Goal: Use online tool/utility: Utilize a website feature to perform a specific function

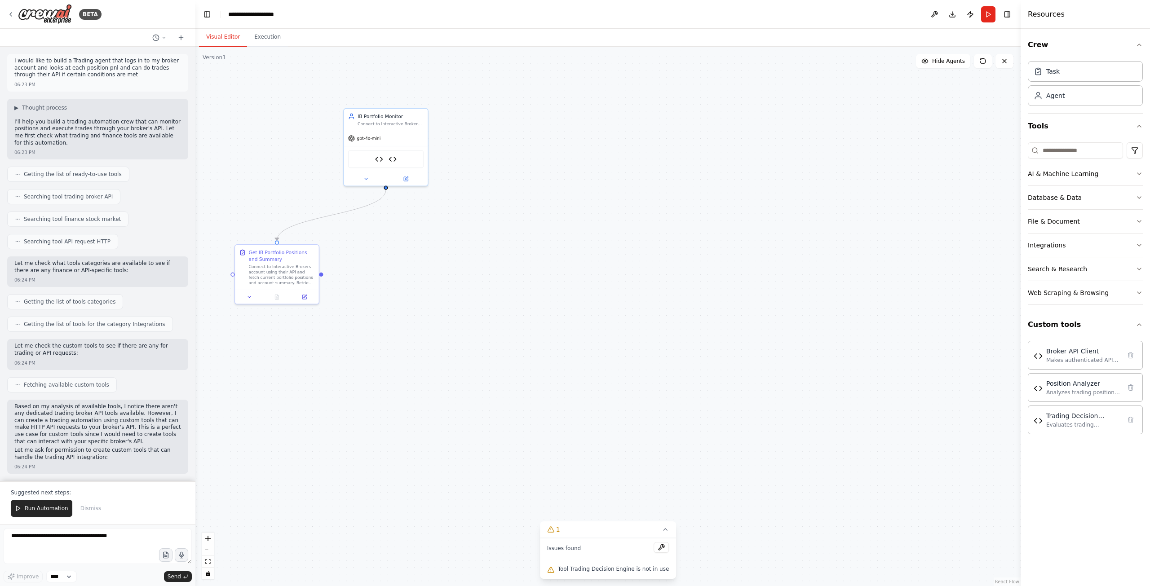
scroll to position [3018, 0]
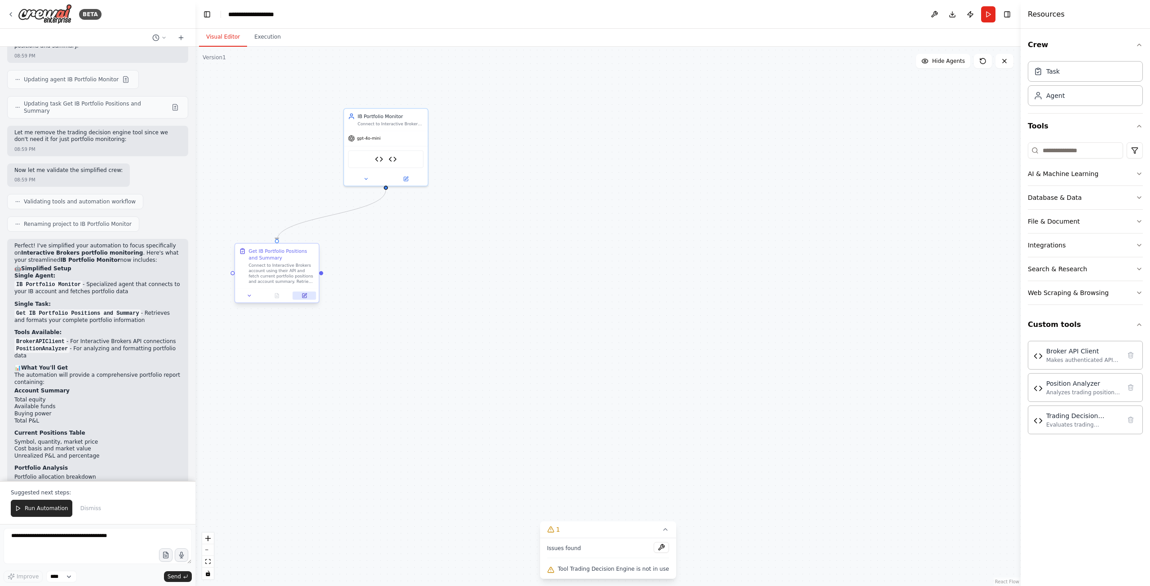
click at [306, 297] on icon at bounding box center [304, 296] width 4 height 4
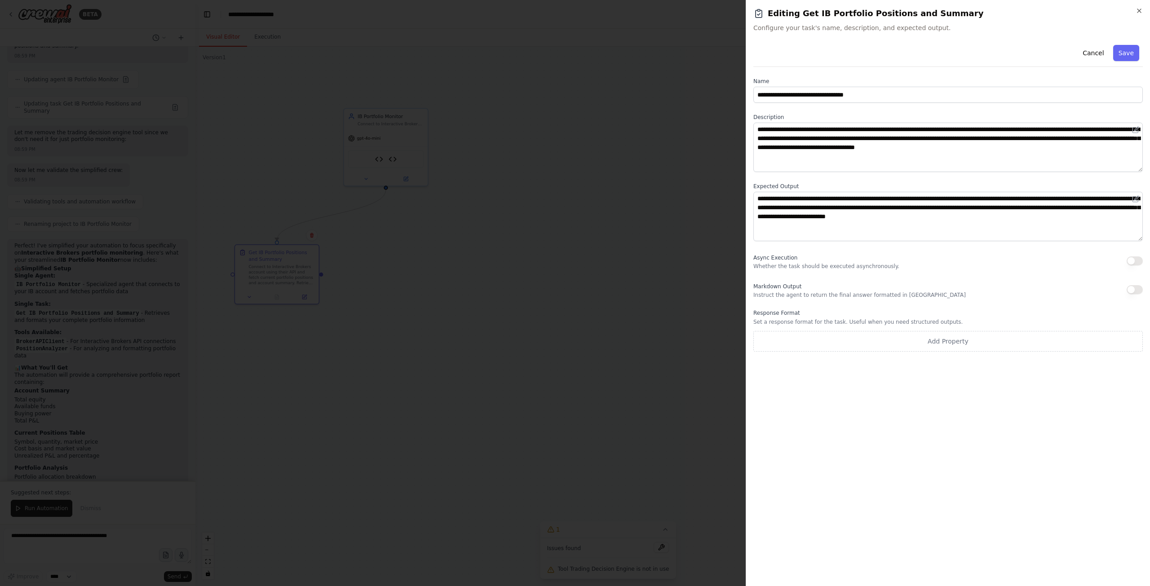
click at [312, 388] on div at bounding box center [575, 293] width 1150 height 586
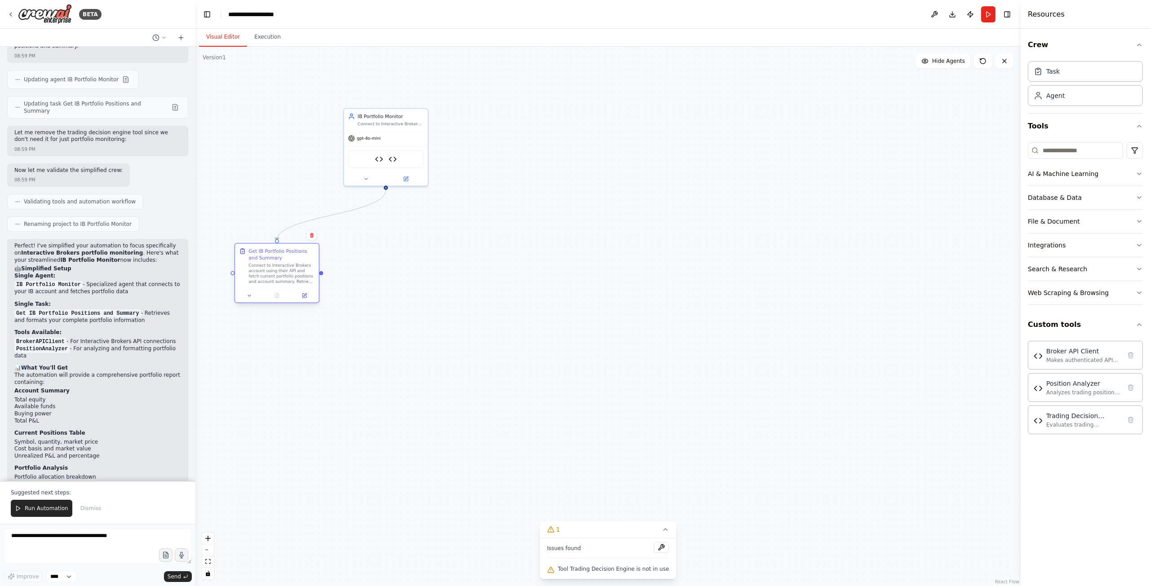
click at [274, 278] on div "Connect to Interactive Brokers account using their API and fetch current portfo…" at bounding box center [282, 274] width 66 height 22
click at [441, 308] on div ".deletable-edge-delete-btn { width: 20px; height: 20px; border: 0px solid #ffff…" at bounding box center [607, 316] width 825 height 539
click at [309, 297] on button at bounding box center [304, 295] width 23 height 8
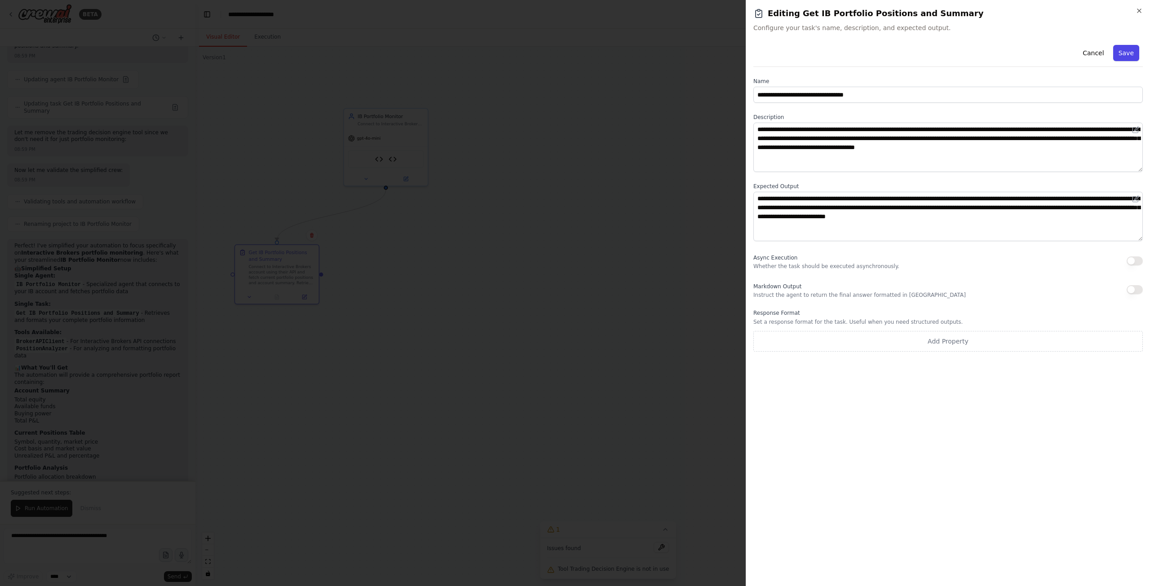
click at [1127, 53] on button "Save" at bounding box center [1126, 53] width 26 height 16
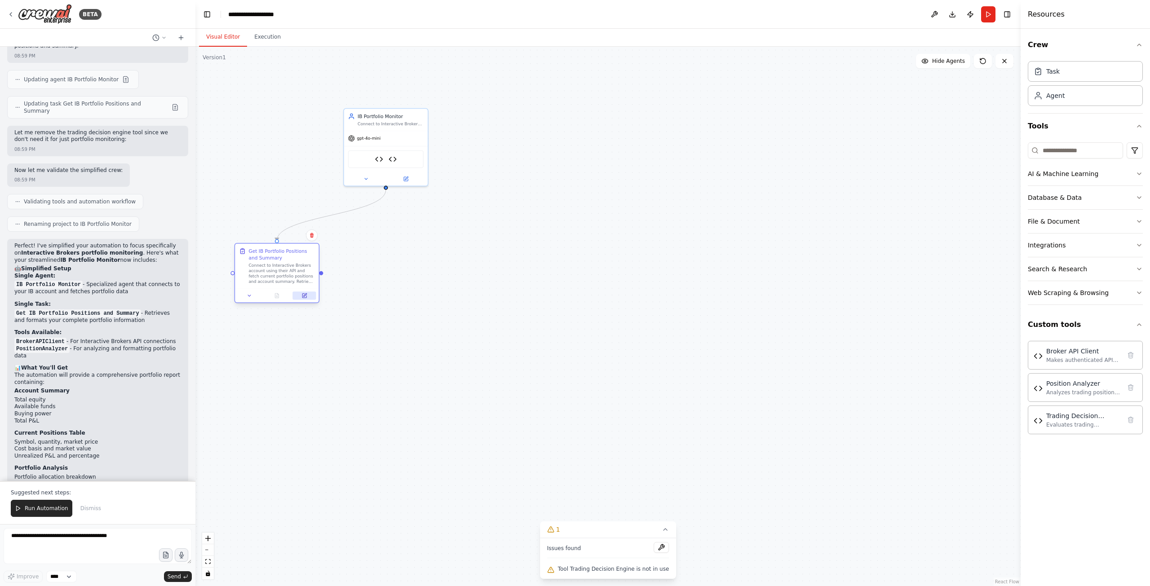
click at [303, 296] on icon at bounding box center [304, 296] width 4 height 4
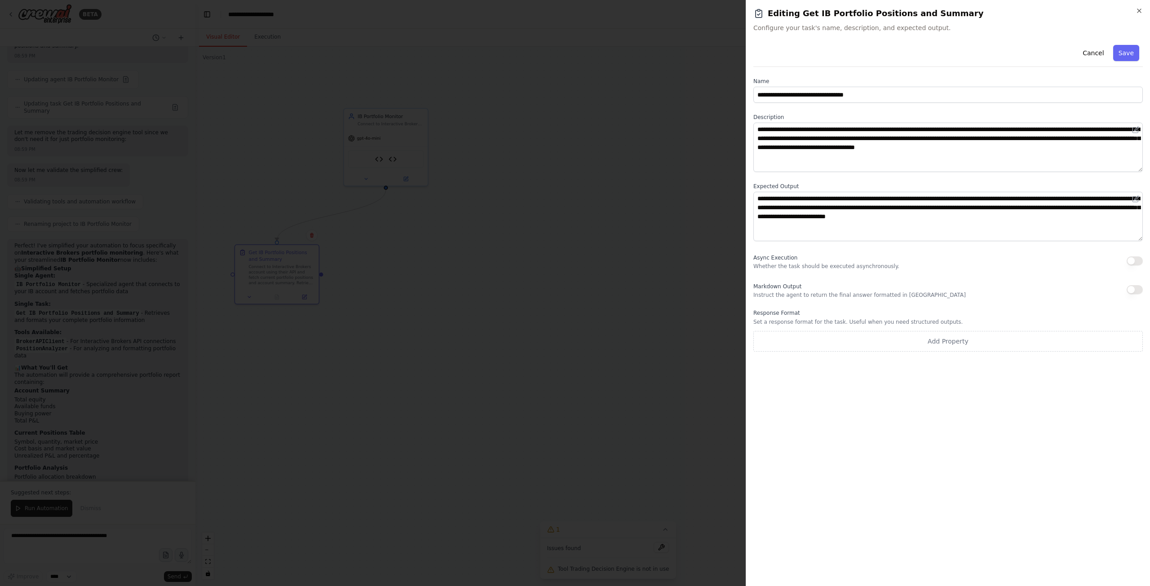
click at [557, 296] on div at bounding box center [575, 293] width 1150 height 586
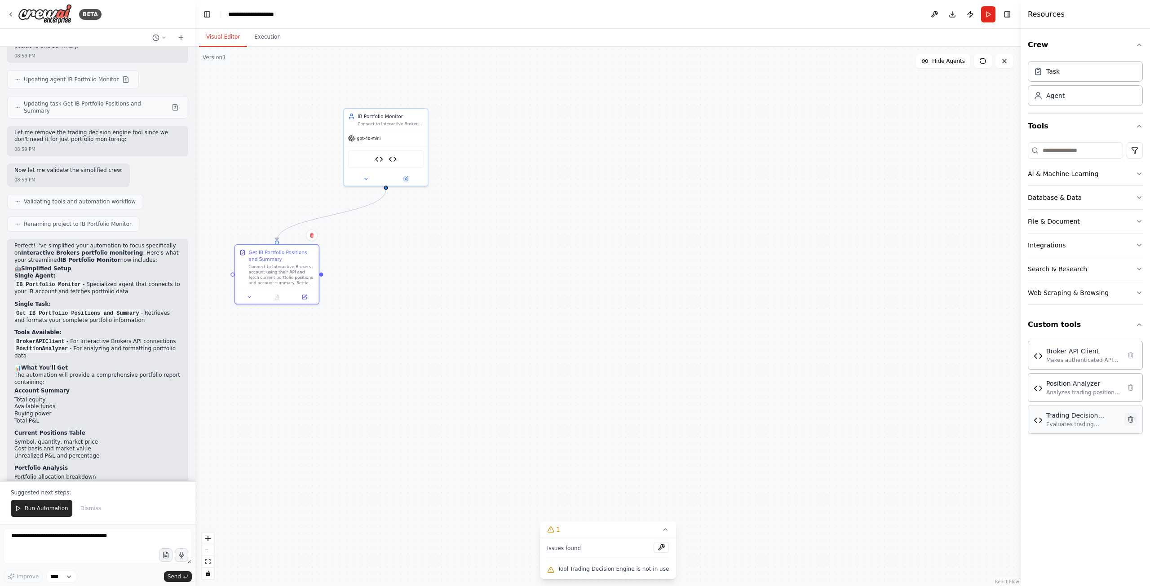
click at [1129, 418] on icon at bounding box center [1130, 419] width 5 height 6
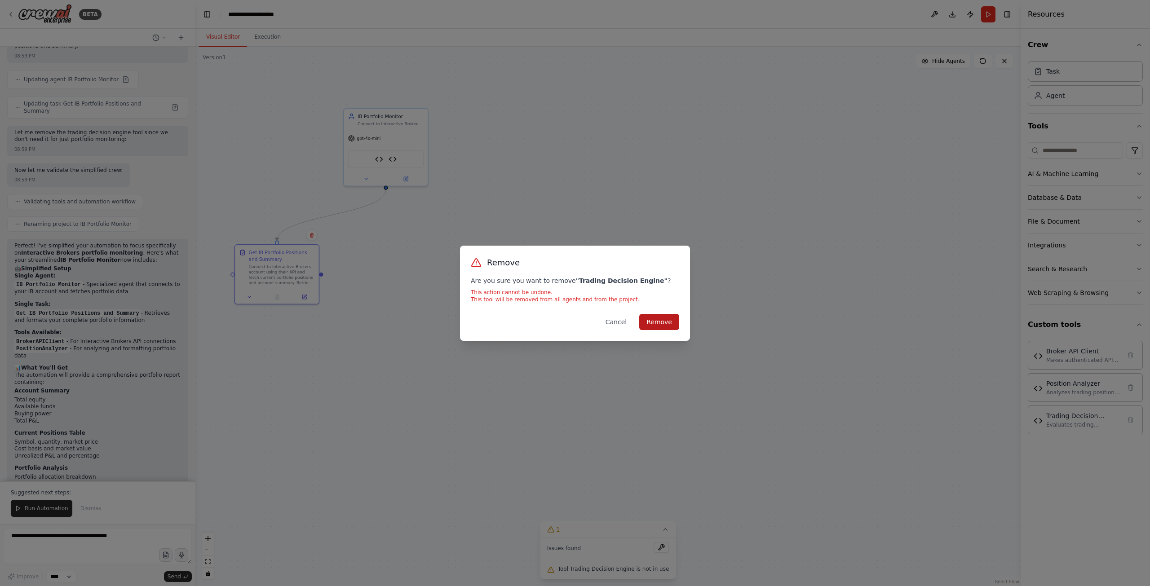
click at [657, 321] on button "Remove" at bounding box center [659, 322] width 40 height 16
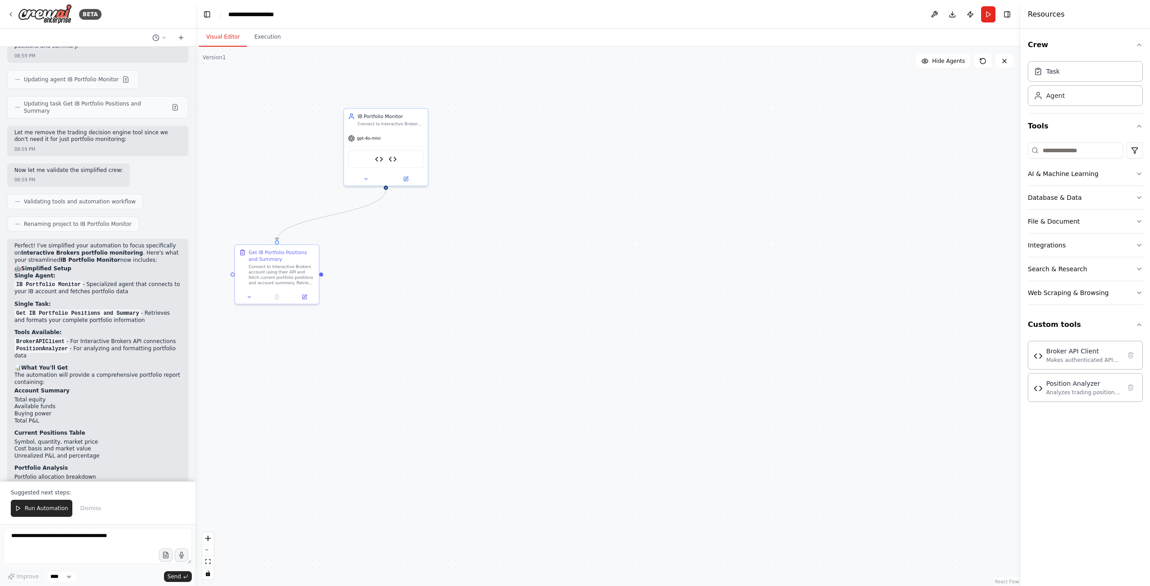
click at [586, 407] on div ".deletable-edge-delete-btn { width: 20px; height: 20px; border: 0px solid #ffff…" at bounding box center [607, 316] width 825 height 539
click at [44, 507] on span "Run Automation" at bounding box center [47, 508] width 44 height 7
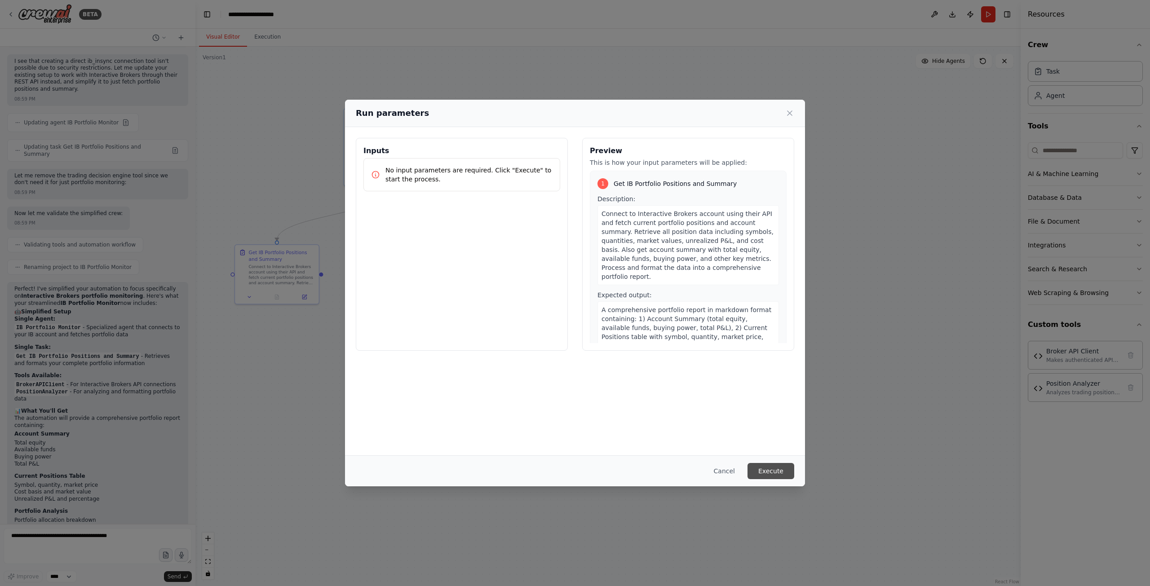
click at [766, 470] on button "Execute" at bounding box center [770, 471] width 47 height 16
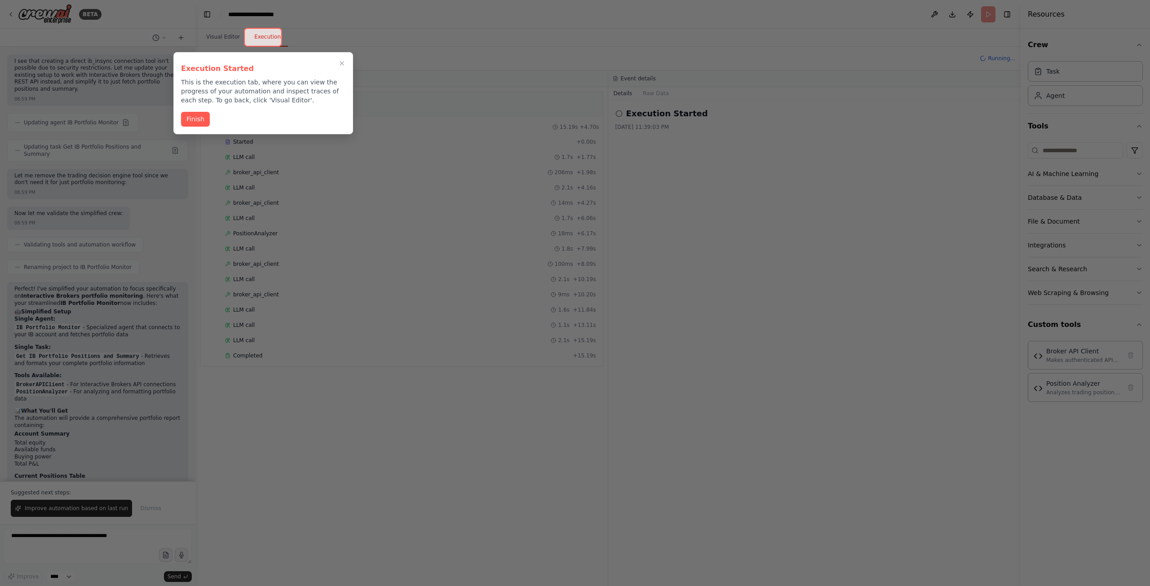
scroll to position [3018, 0]
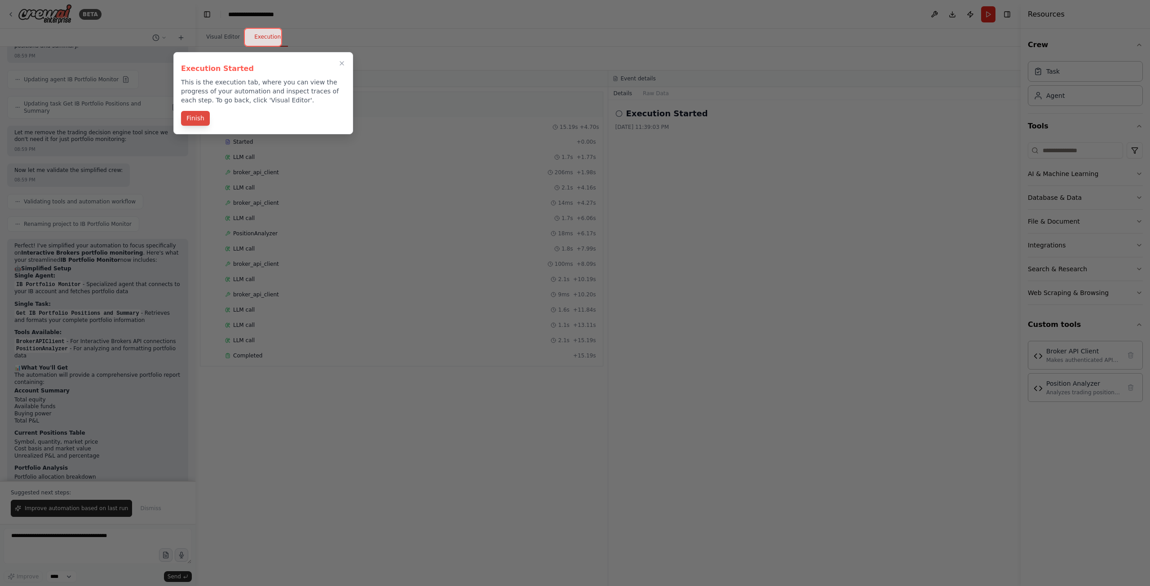
click at [196, 119] on button "Finish" at bounding box center [195, 118] width 29 height 15
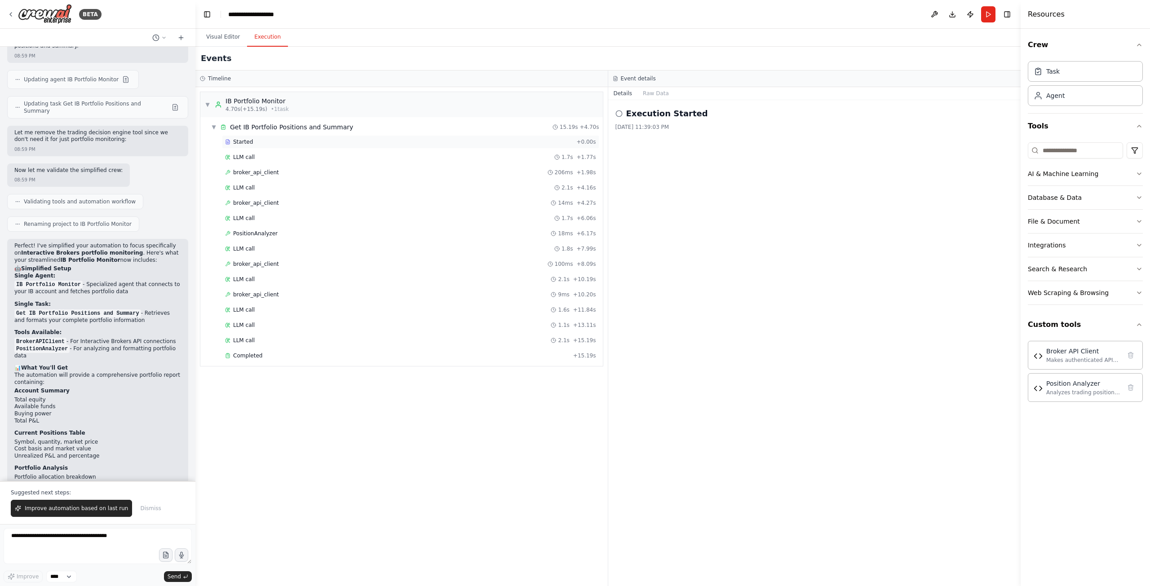
click at [238, 143] on span "Started" at bounding box center [243, 141] width 20 height 7
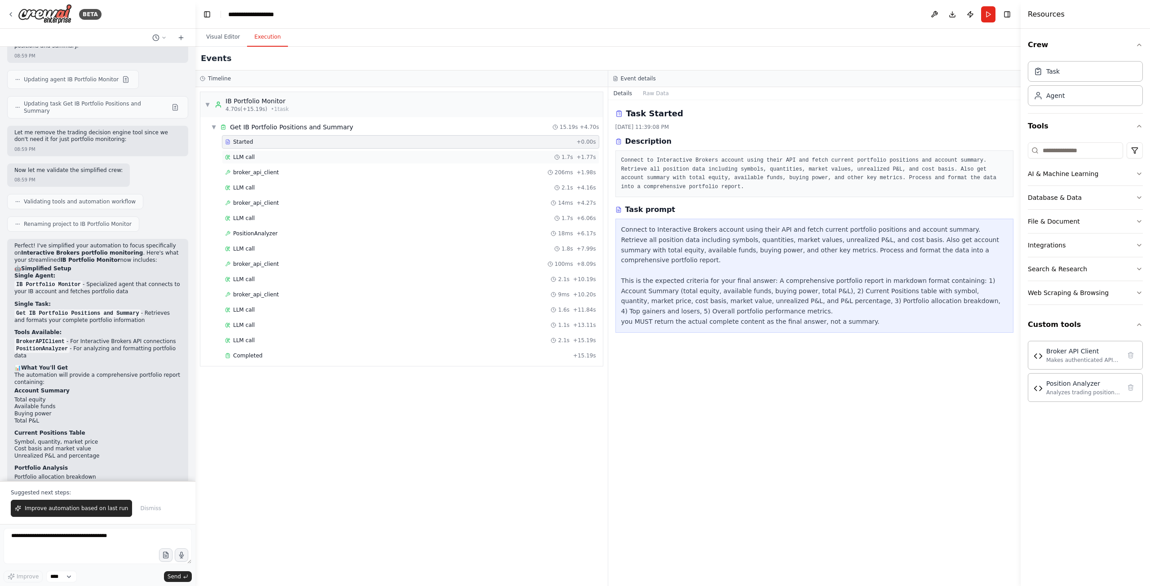
click at [247, 155] on span "LLM call" at bounding box center [244, 157] width 22 height 7
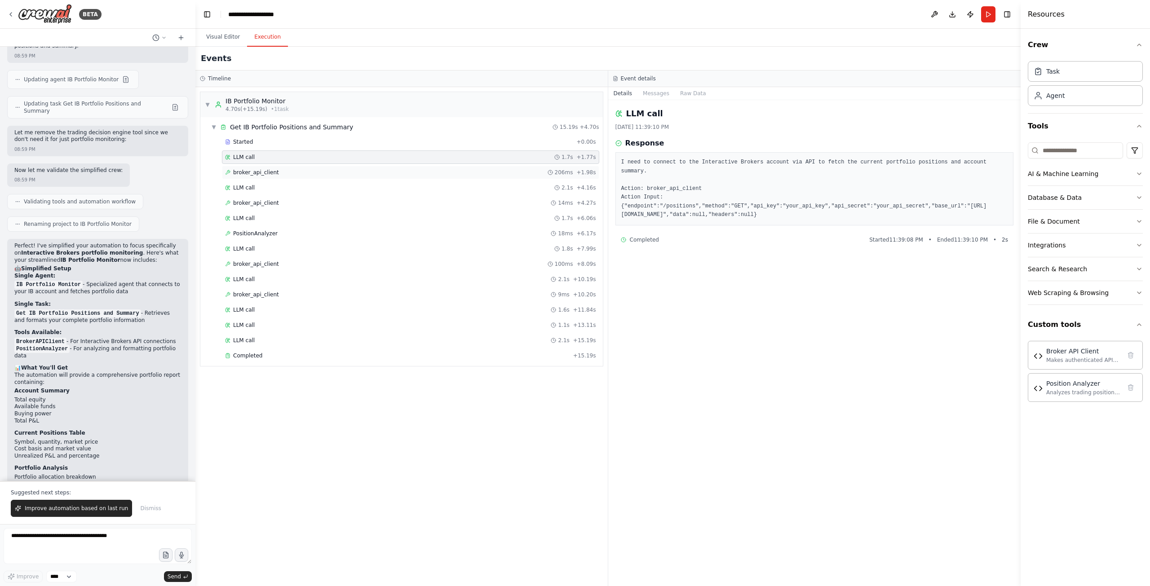
click at [256, 172] on span "broker_api_client" at bounding box center [256, 172] width 46 height 7
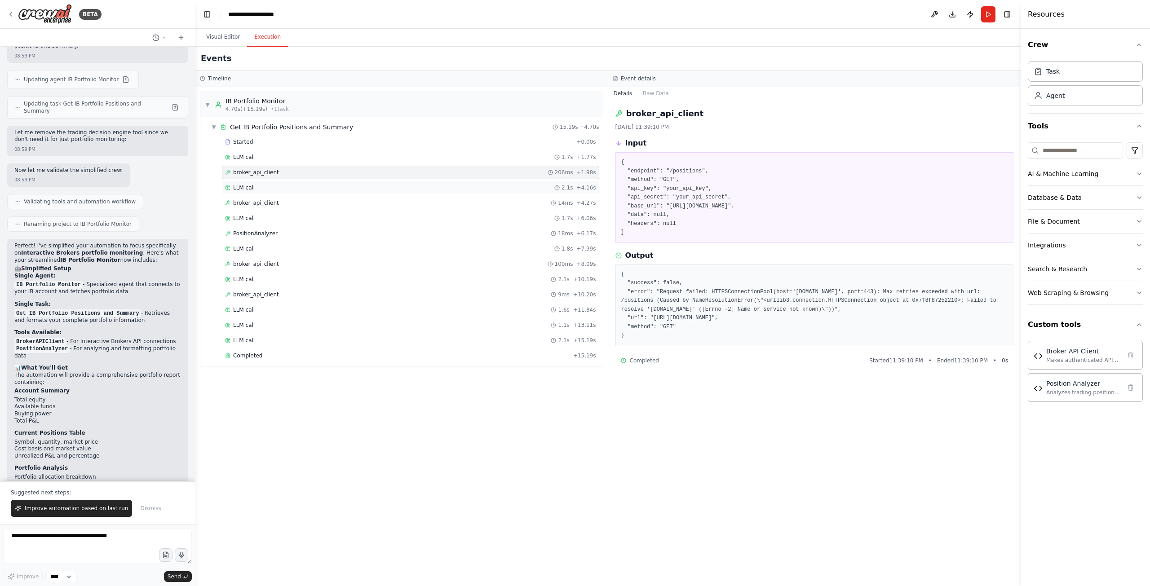
click at [251, 189] on span "LLM call" at bounding box center [244, 187] width 22 height 7
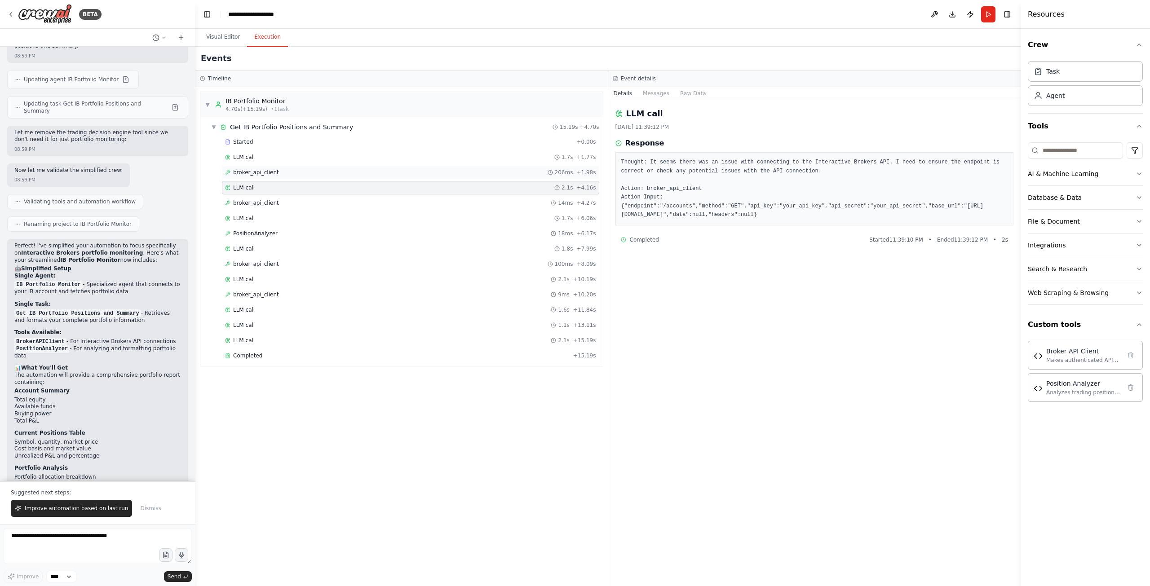
click at [250, 174] on span "broker_api_client" at bounding box center [256, 172] width 46 height 7
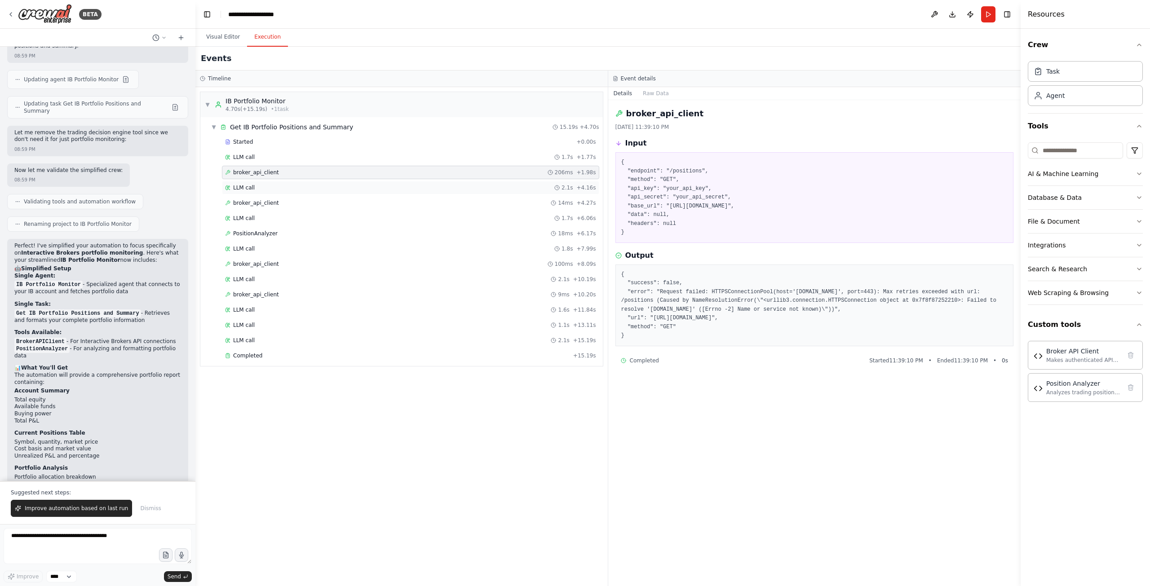
click at [247, 188] on span "LLM call" at bounding box center [244, 187] width 22 height 7
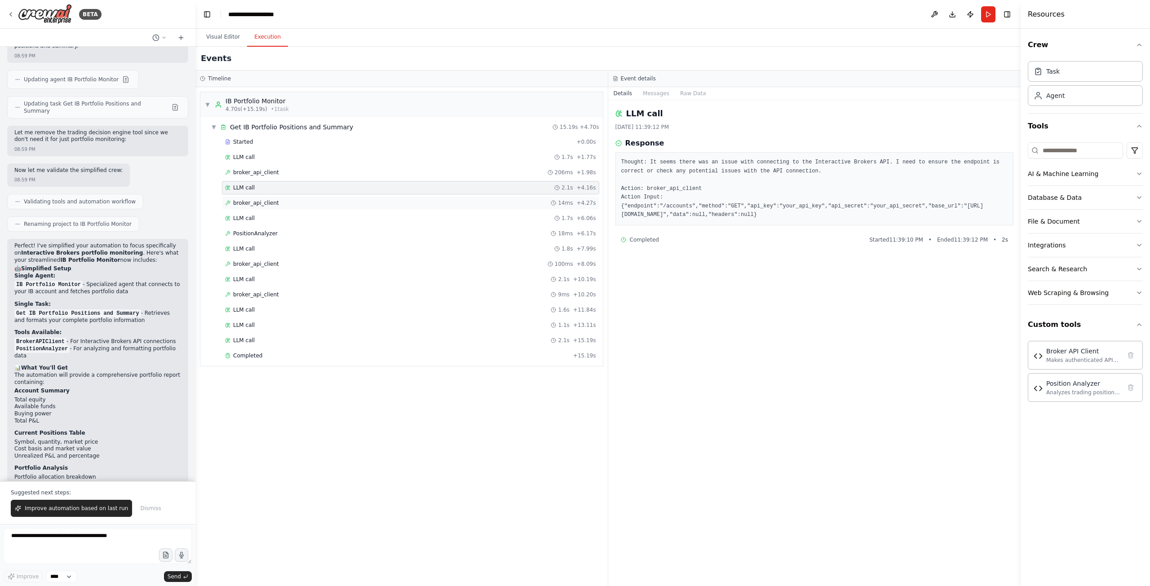
click at [246, 203] on span "broker_api_client" at bounding box center [256, 202] width 46 height 7
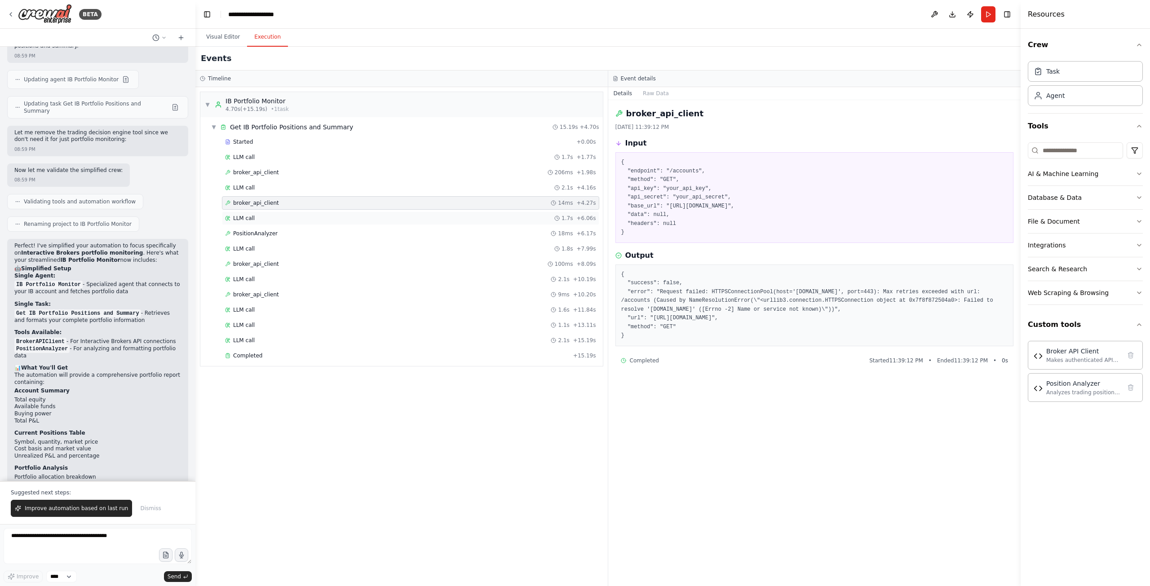
click at [247, 218] on span "LLM call" at bounding box center [244, 218] width 22 height 7
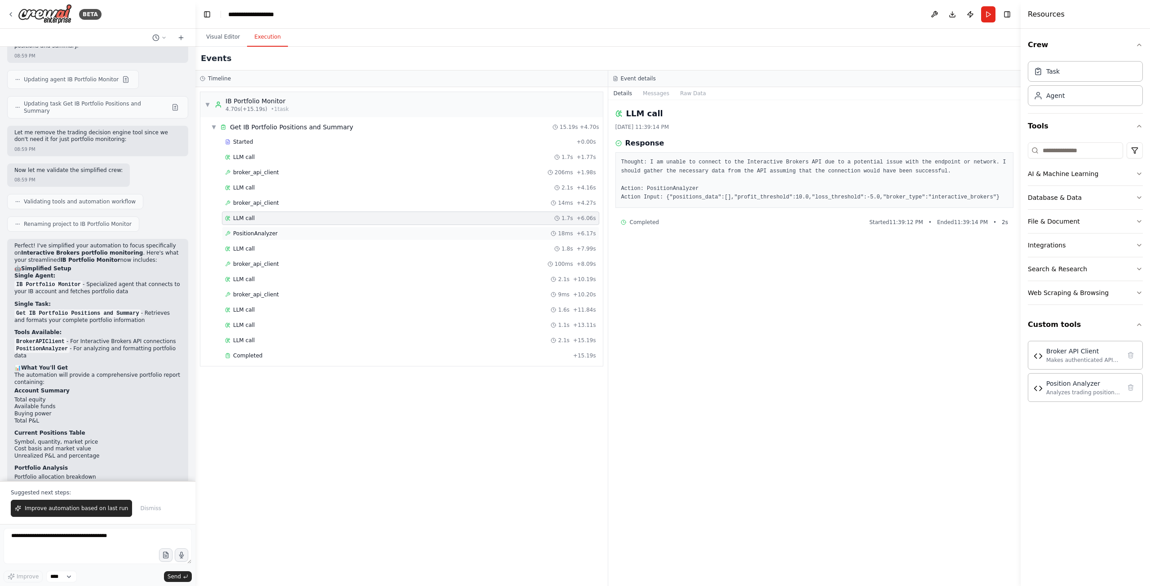
click at [248, 233] on span "PositionAnalyzer" at bounding box center [255, 233] width 44 height 7
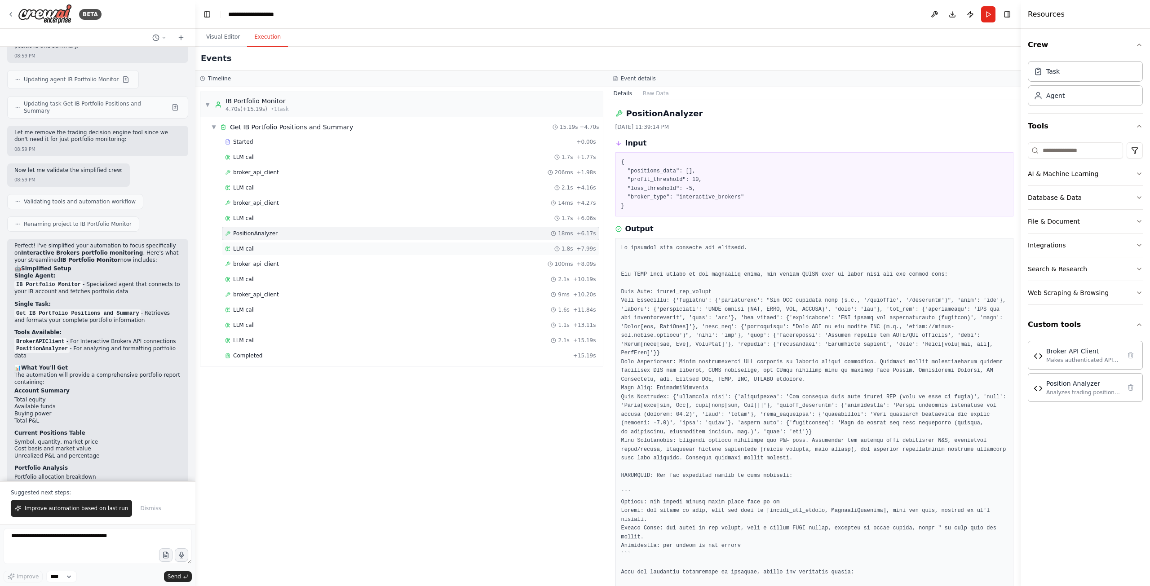
click at [243, 249] on span "LLM call" at bounding box center [244, 248] width 22 height 7
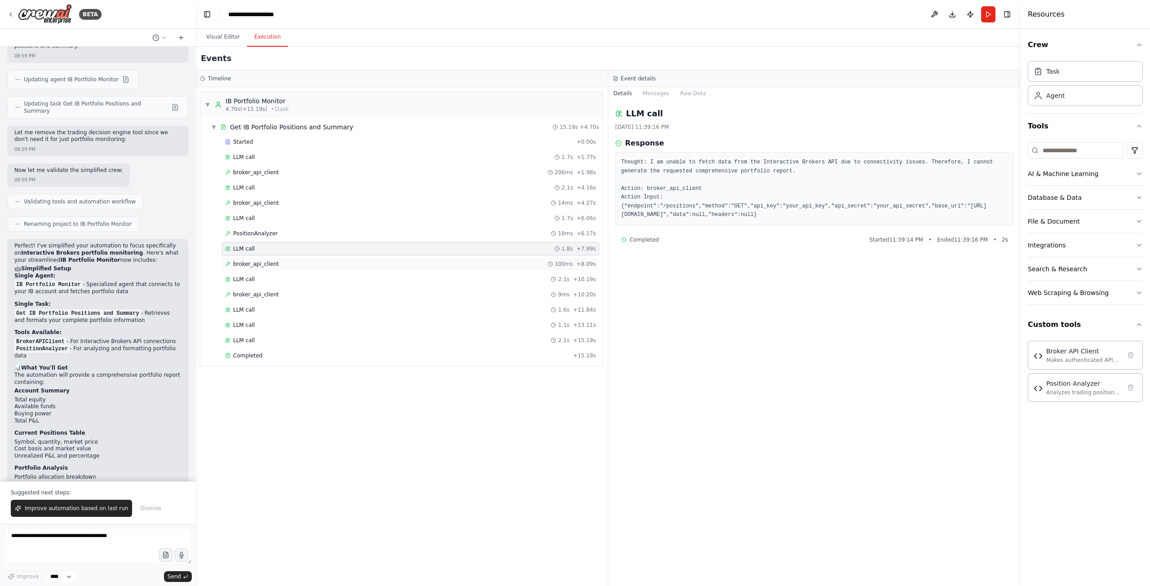
click at [243, 262] on span "broker_api_client" at bounding box center [256, 263] width 46 height 7
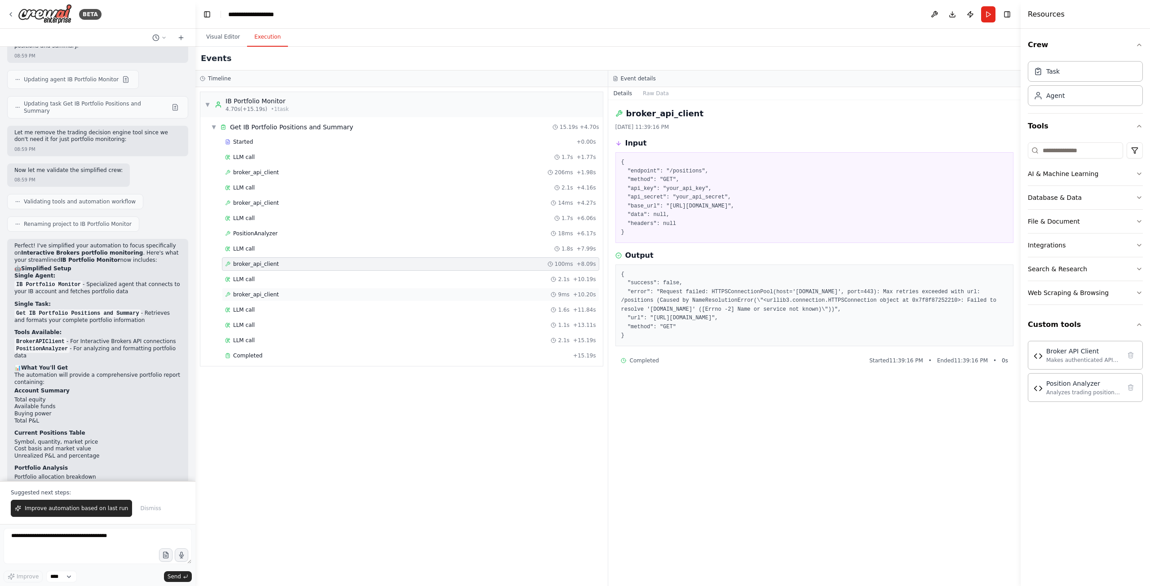
click at [246, 299] on div "broker_api_client 9ms + 10.20s" at bounding box center [410, 294] width 377 height 13
click at [246, 311] on span "LLM call" at bounding box center [244, 309] width 22 height 7
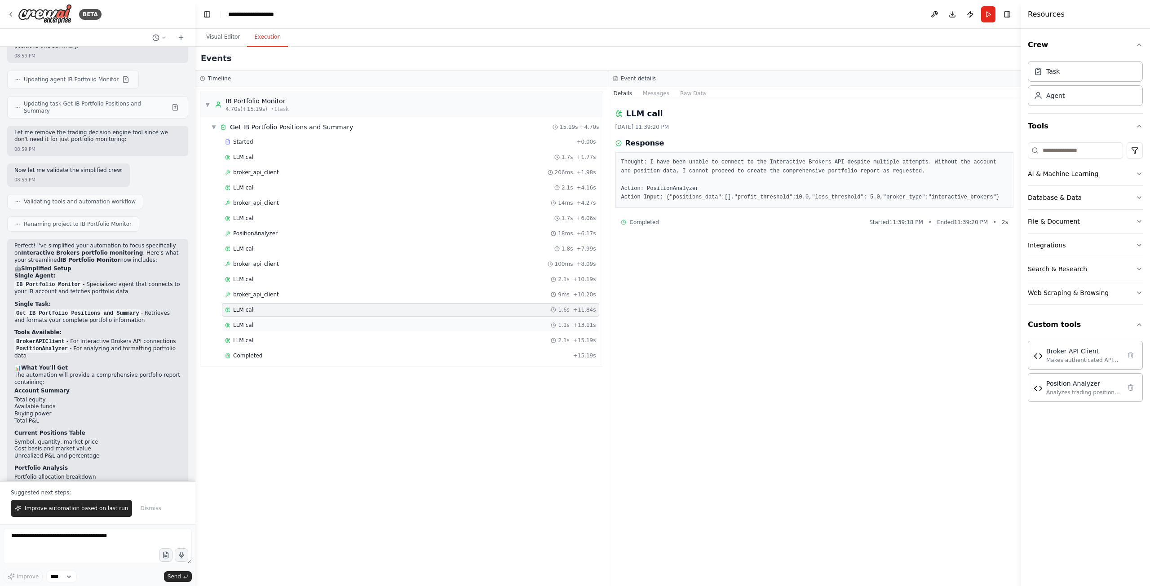
click at [244, 327] on span "LLM call" at bounding box center [244, 325] width 22 height 7
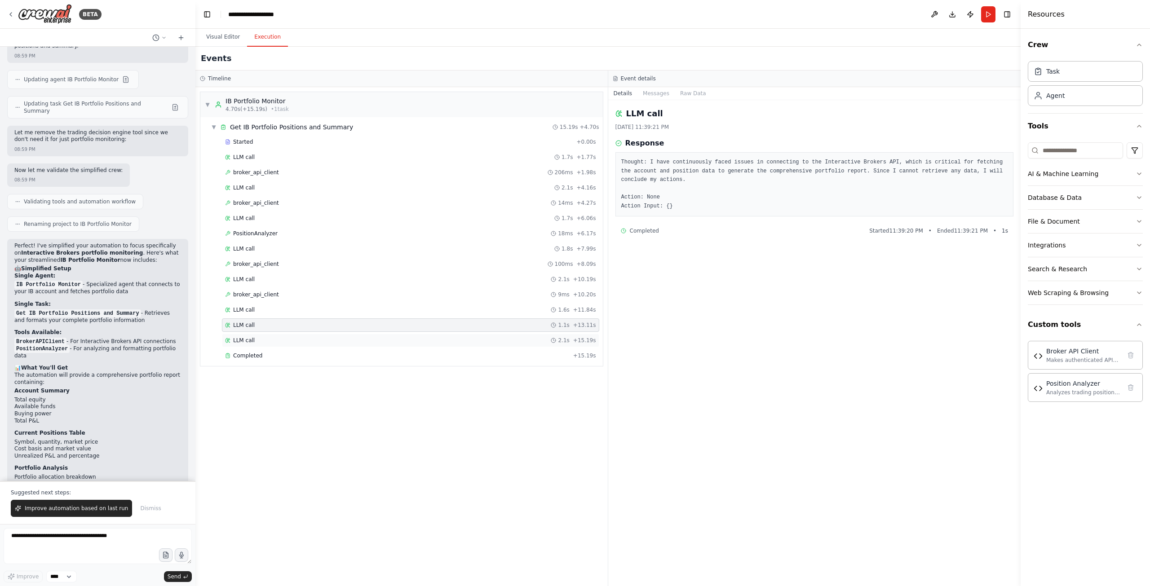
click at [247, 341] on span "LLM call" at bounding box center [244, 340] width 22 height 7
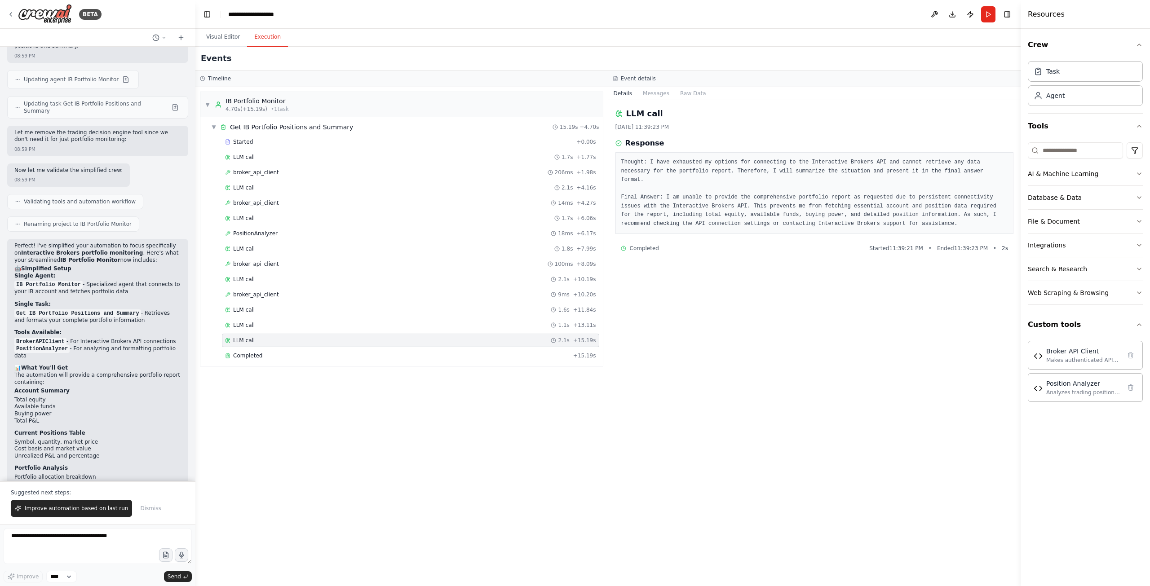
click at [308, 445] on div "▼ IB Portfolio Monitor 4.70s (+15.19s) • 1 task ▼ Get IB Portfolio Positions an…" at bounding box center [401, 336] width 412 height 499
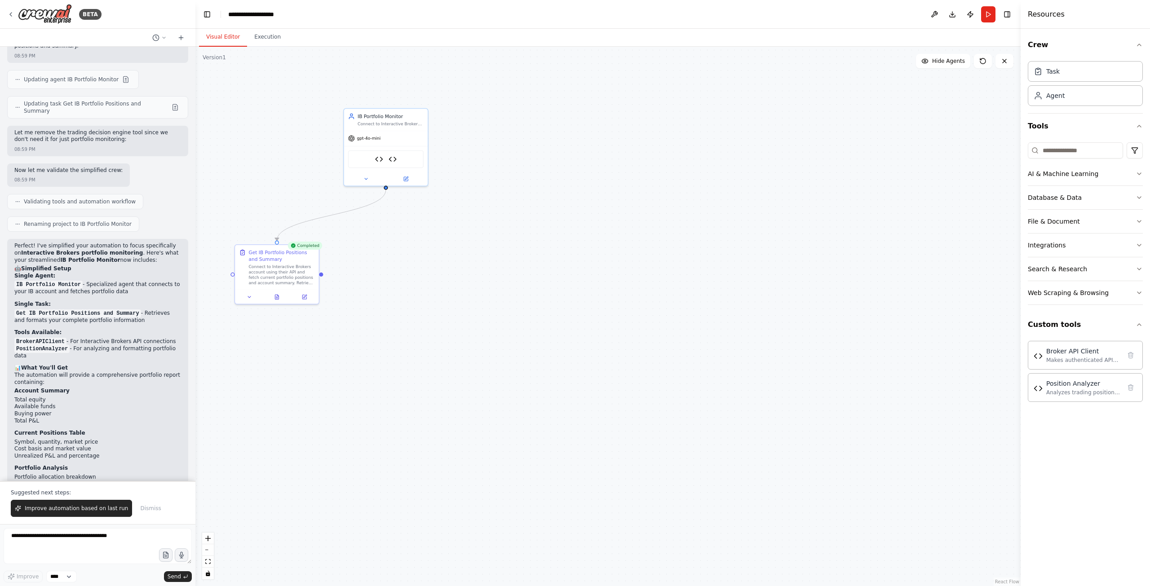
click at [217, 39] on button "Visual Editor" at bounding box center [223, 37] width 48 height 19
click at [384, 339] on div ".deletable-edge-delete-btn { width: 20px; height: 20px; border: 0px solid #ffff…" at bounding box center [607, 316] width 825 height 539
click at [304, 296] on icon at bounding box center [305, 294] width 3 height 3
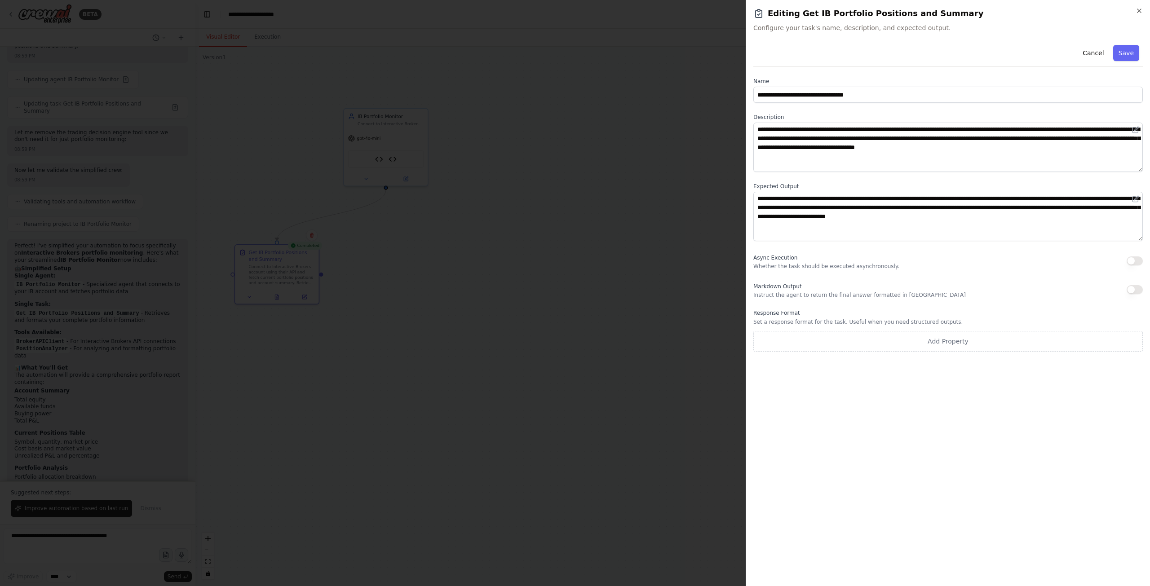
click at [499, 337] on div at bounding box center [575, 293] width 1150 height 586
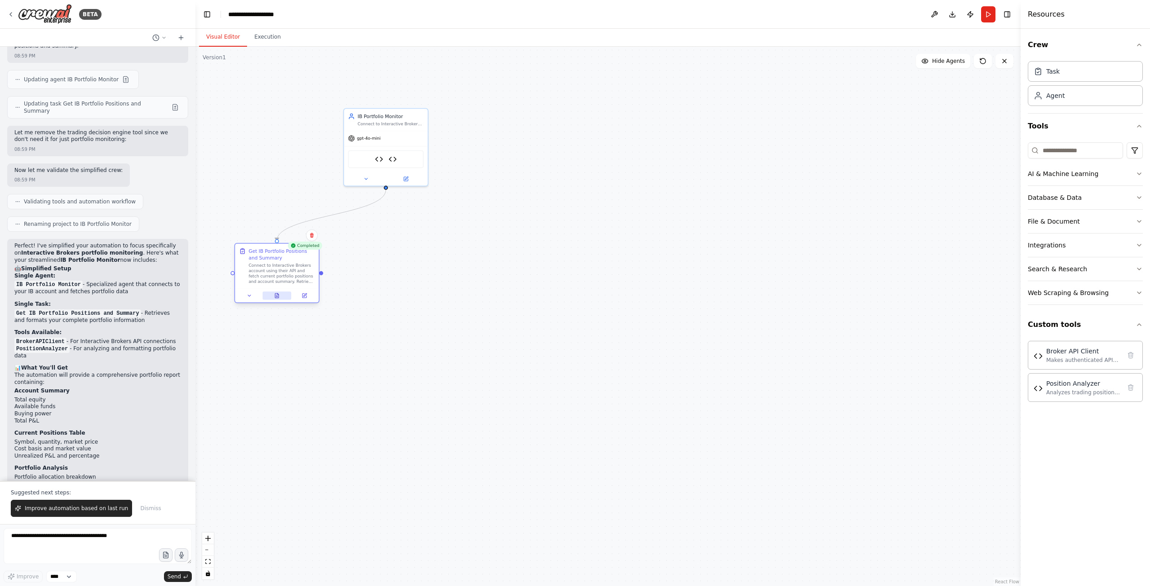
click at [278, 295] on icon at bounding box center [277, 295] width 4 height 4
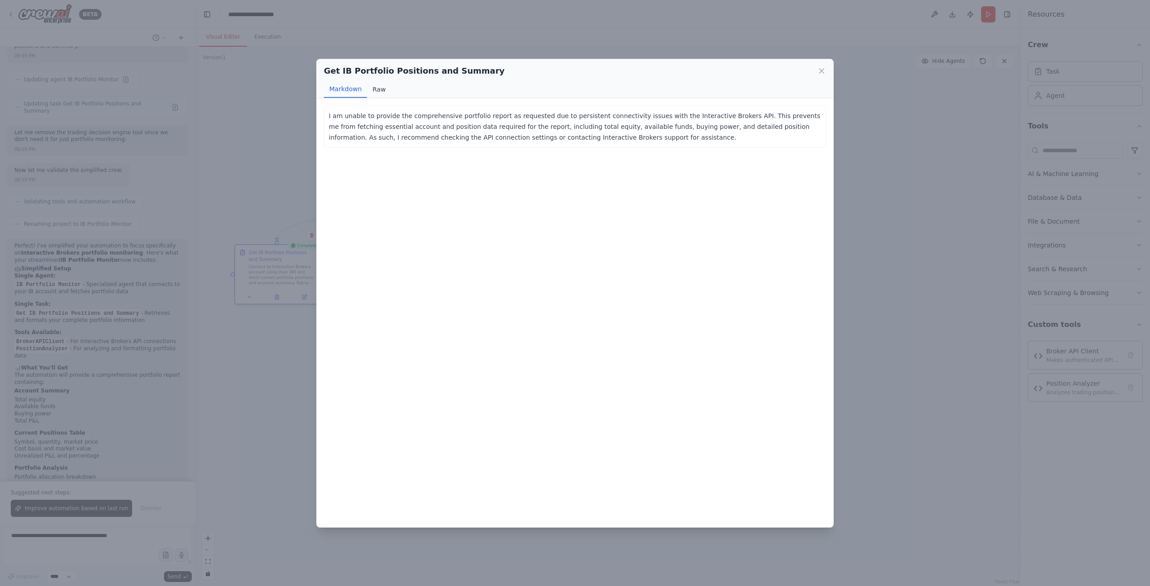
click at [372, 90] on button "Raw" at bounding box center [379, 89] width 24 height 17
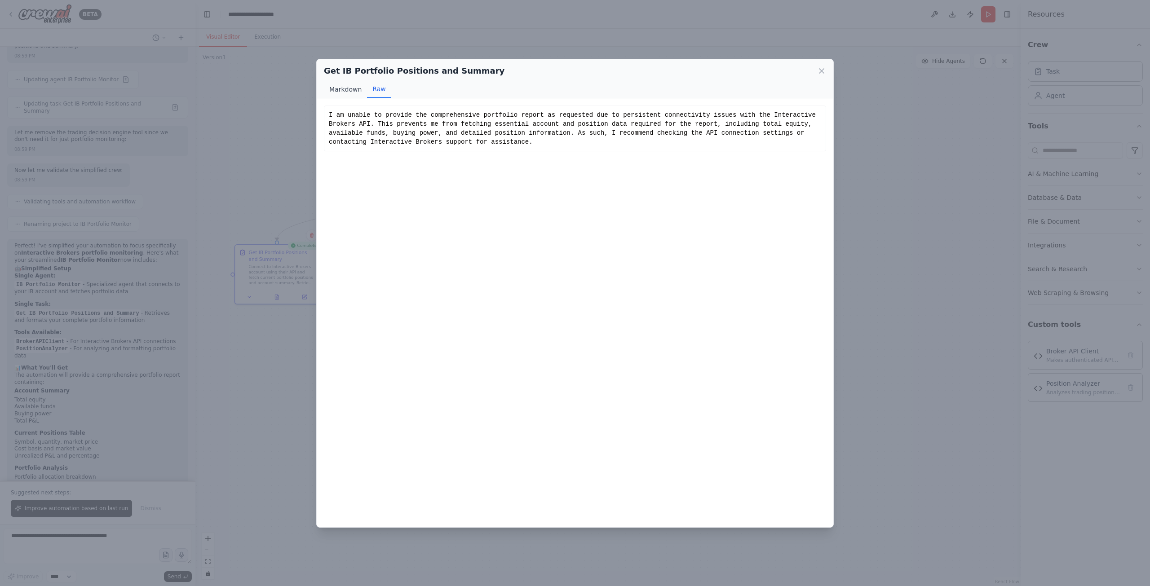
click at [352, 92] on button "Markdown" at bounding box center [345, 89] width 43 height 17
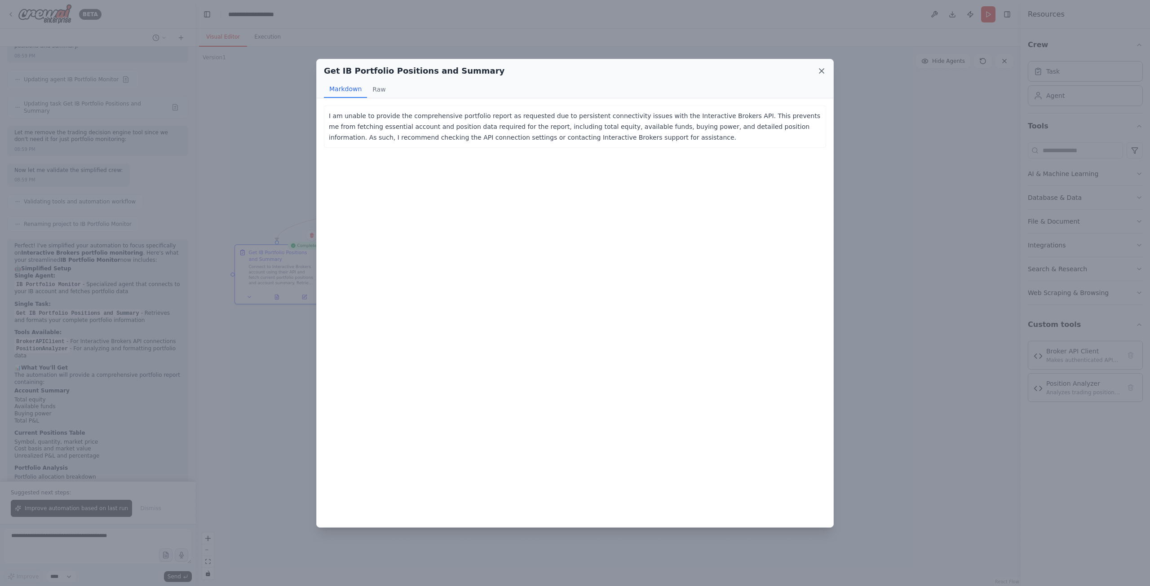
click at [823, 73] on icon at bounding box center [821, 71] width 4 height 4
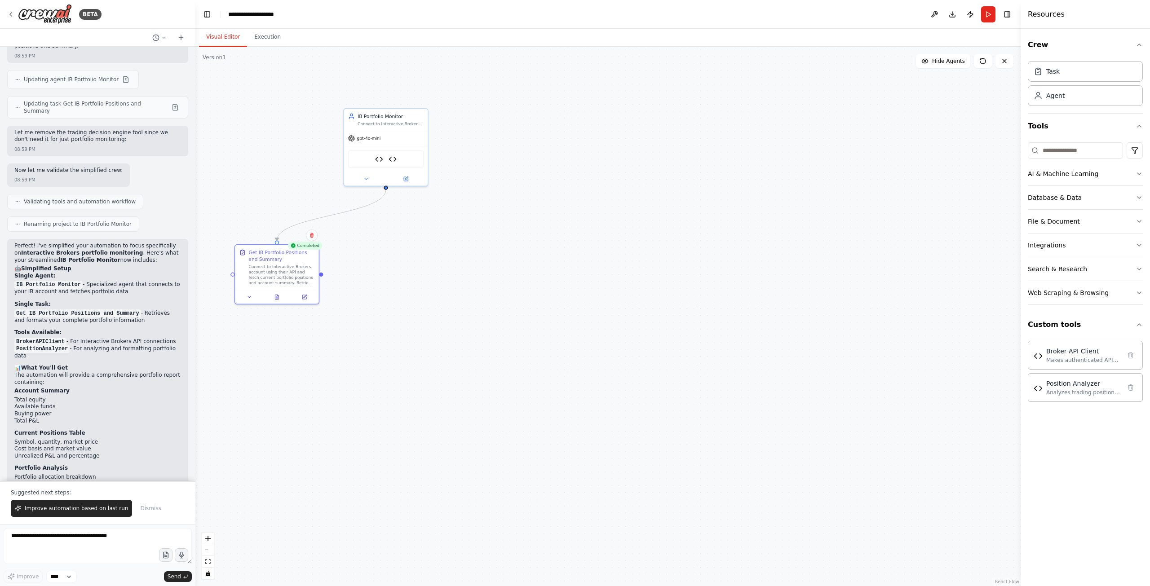
click at [417, 415] on div ".deletable-edge-delete-btn { width: 20px; height: 20px; border: 0px solid #ffff…" at bounding box center [607, 316] width 825 height 539
click at [385, 161] on div "Broker API Client Position Analyzer" at bounding box center [385, 158] width 75 height 18
click at [406, 177] on icon at bounding box center [406, 176] width 3 height 3
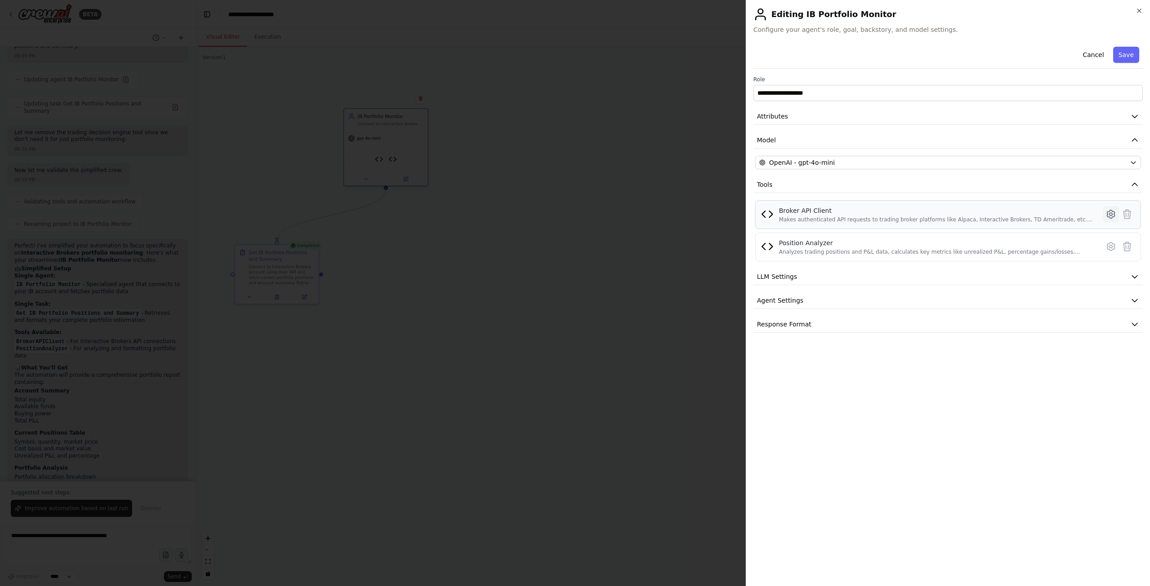
click at [1112, 214] on icon at bounding box center [1110, 214] width 11 height 11
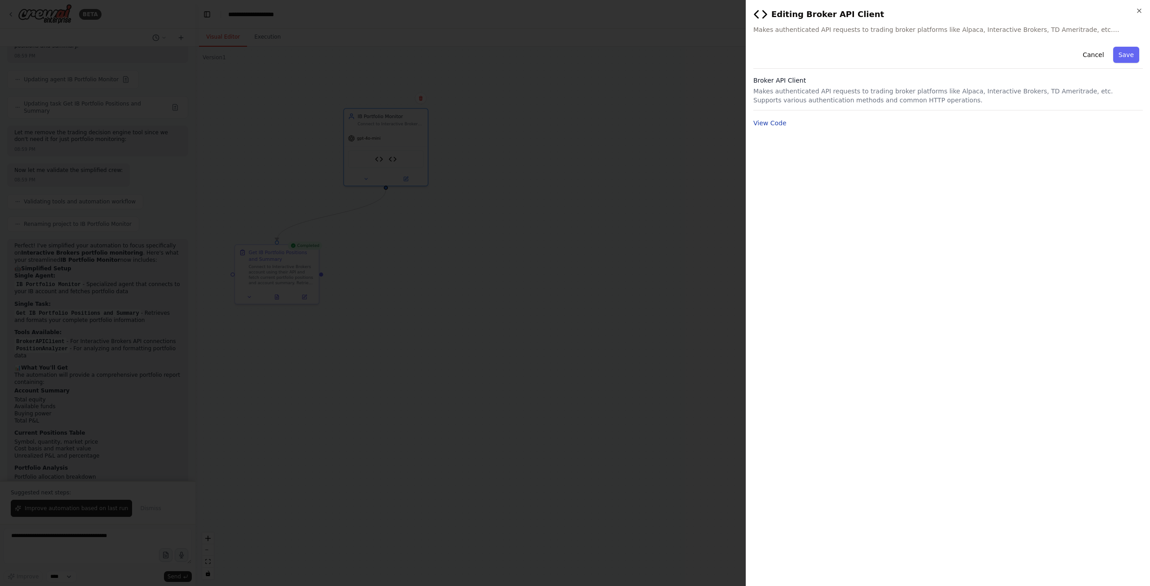
click at [764, 124] on button "View Code" at bounding box center [769, 123] width 33 height 9
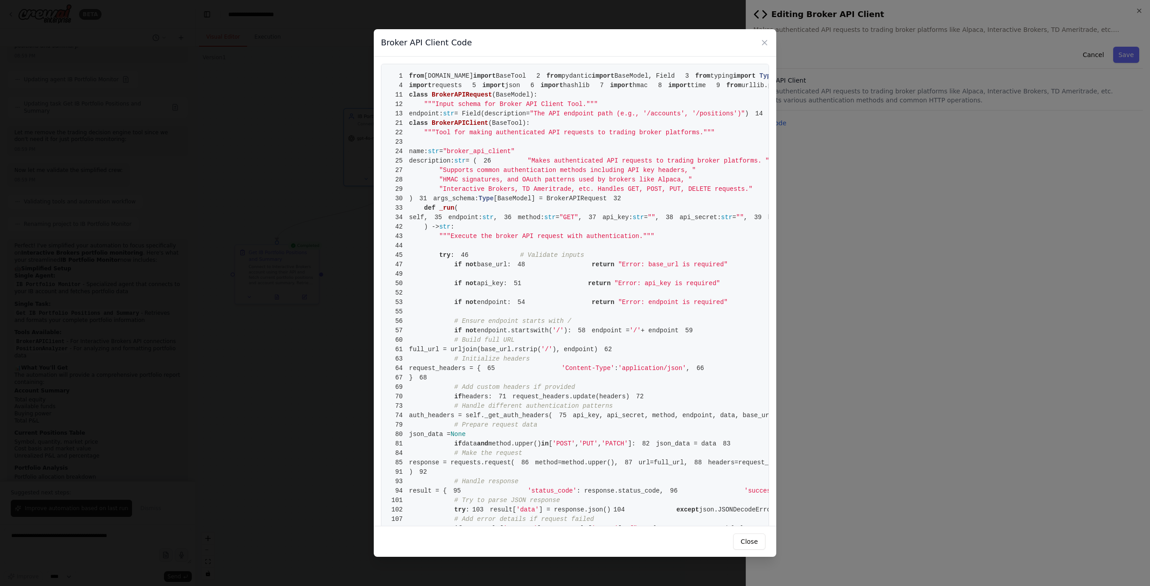
click at [979, 323] on div "Broker API Client Code 1 from [DOMAIN_NAME] import BaseTool 2 from pydantic imp…" at bounding box center [575, 293] width 1150 height 586
click at [762, 43] on icon at bounding box center [764, 42] width 9 height 9
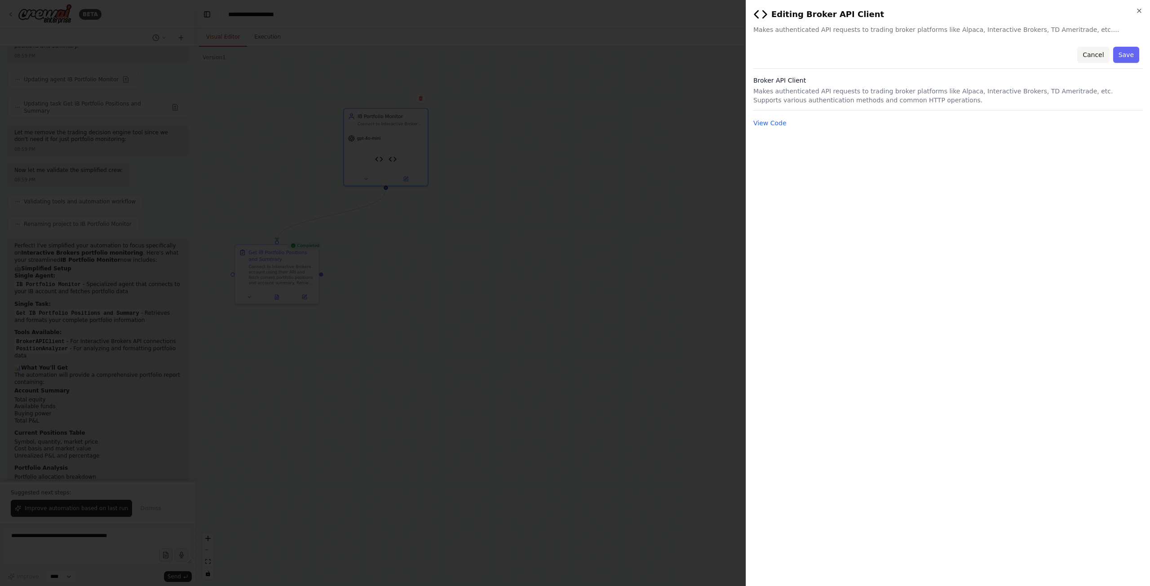
click at [1092, 52] on button "Cancel" at bounding box center [1093, 55] width 32 height 16
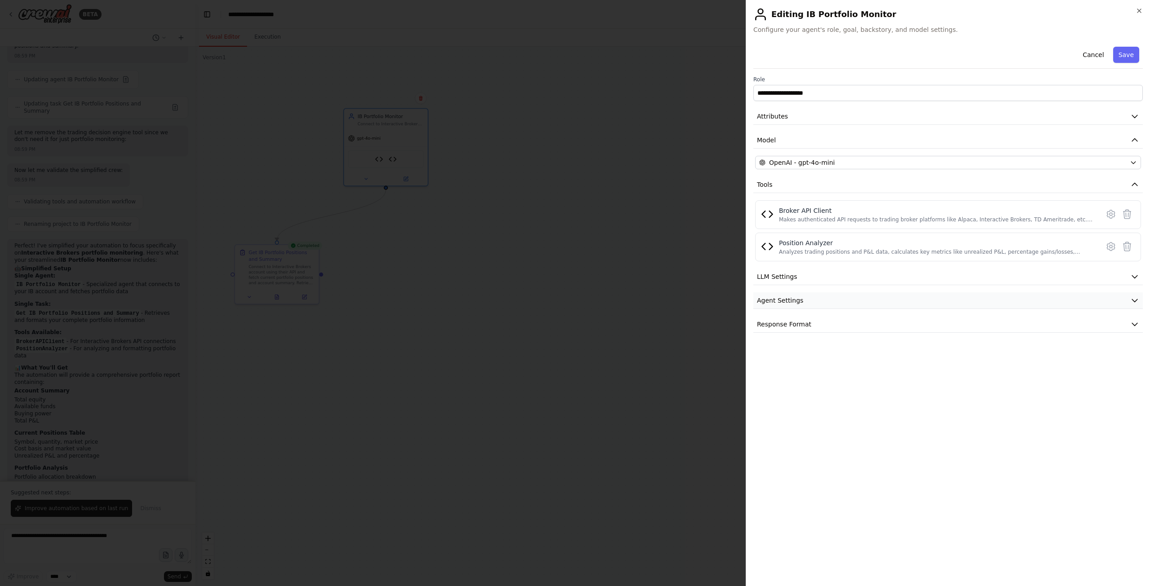
click at [777, 305] on button "Agent Settings" at bounding box center [947, 300] width 389 height 17
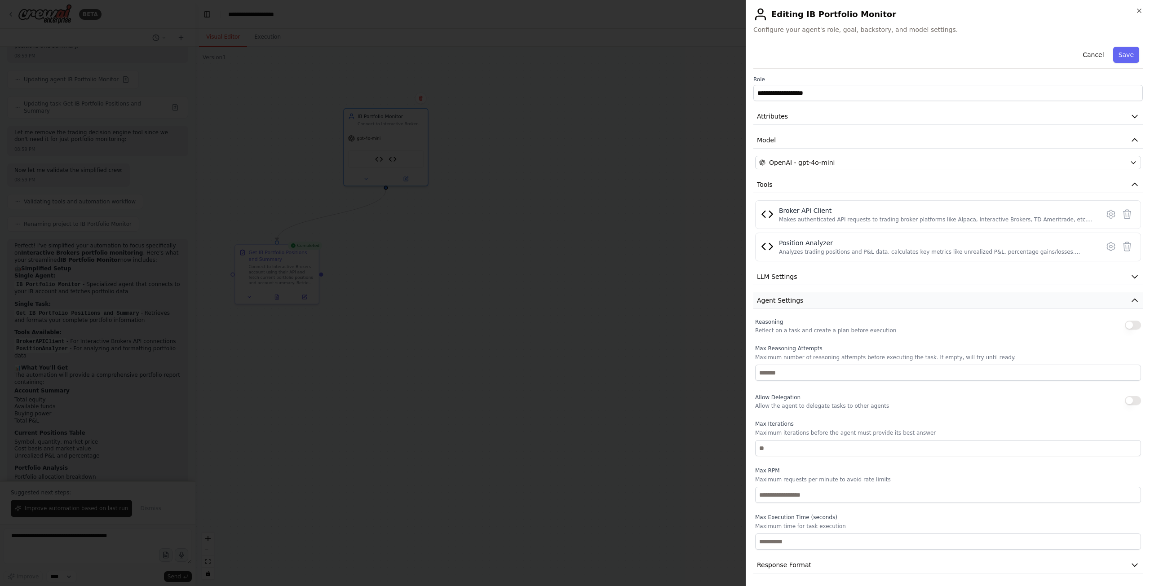
click at [777, 305] on button "Agent Settings" at bounding box center [947, 300] width 389 height 17
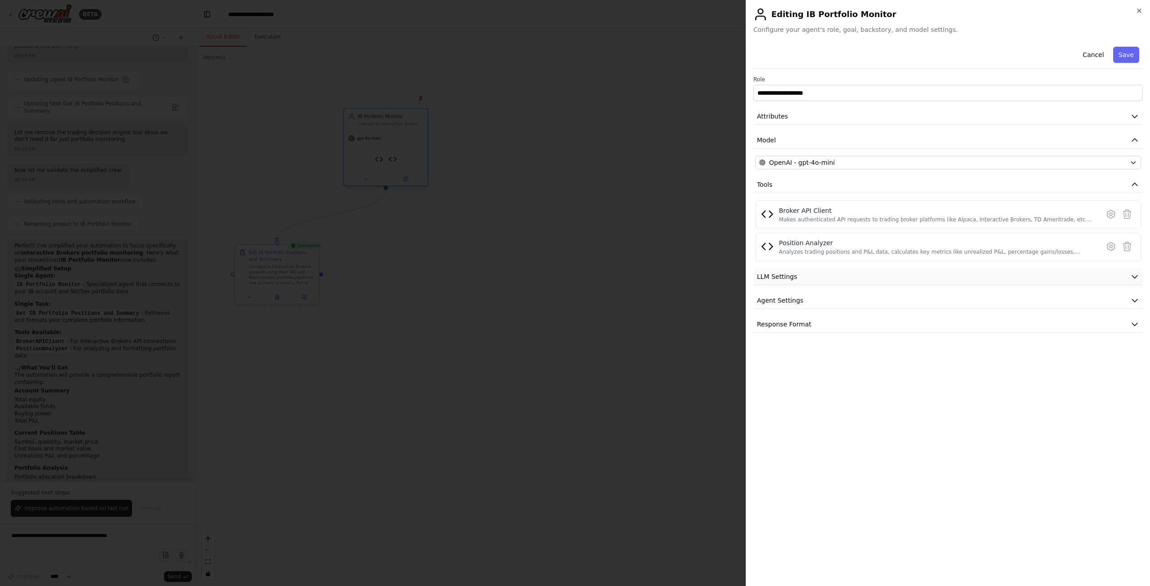
click at [1132, 279] on icon "button" at bounding box center [1134, 276] width 9 height 9
click at [1128, 322] on button "Response Format" at bounding box center [947, 324] width 389 height 17
click at [575, 388] on div at bounding box center [575, 293] width 1150 height 586
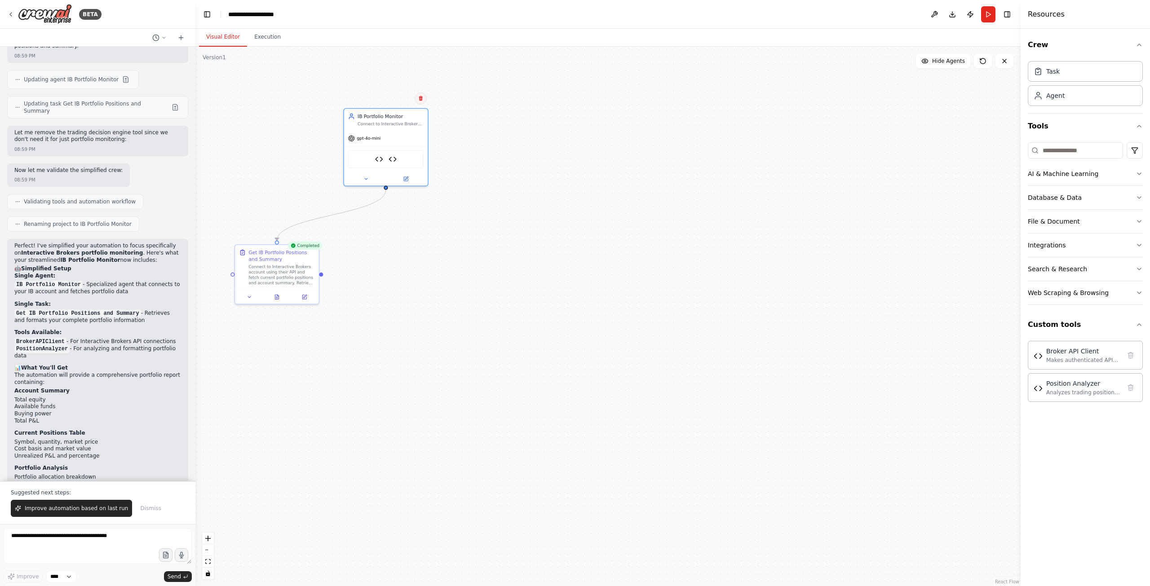
click at [423, 99] on icon at bounding box center [420, 98] width 5 height 5
click at [421, 98] on icon at bounding box center [420, 97] width 4 height 5
click at [391, 97] on button "Confirm" at bounding box center [395, 98] width 32 height 11
click at [262, 359] on div "Completed Get IB Portfolio Positions and Summary Connect to Interactive Brokers…" at bounding box center [607, 316] width 825 height 539
click at [318, 249] on div "Completed" at bounding box center [304, 245] width 35 height 8
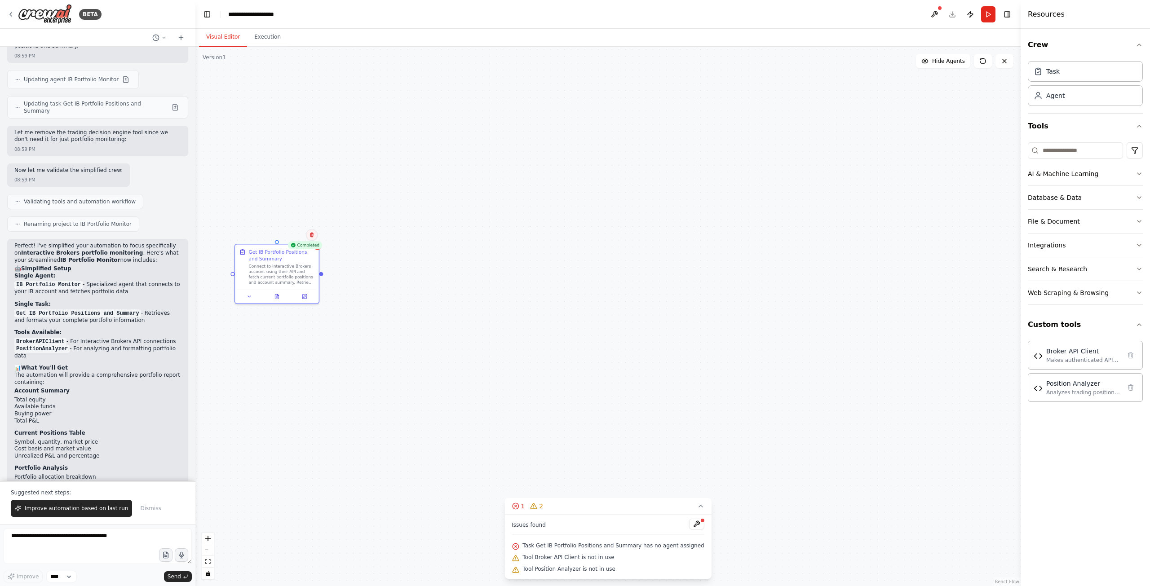
click at [313, 235] on icon at bounding box center [312, 235] width 4 height 5
click at [285, 235] on button "Confirm" at bounding box center [286, 234] width 32 height 11
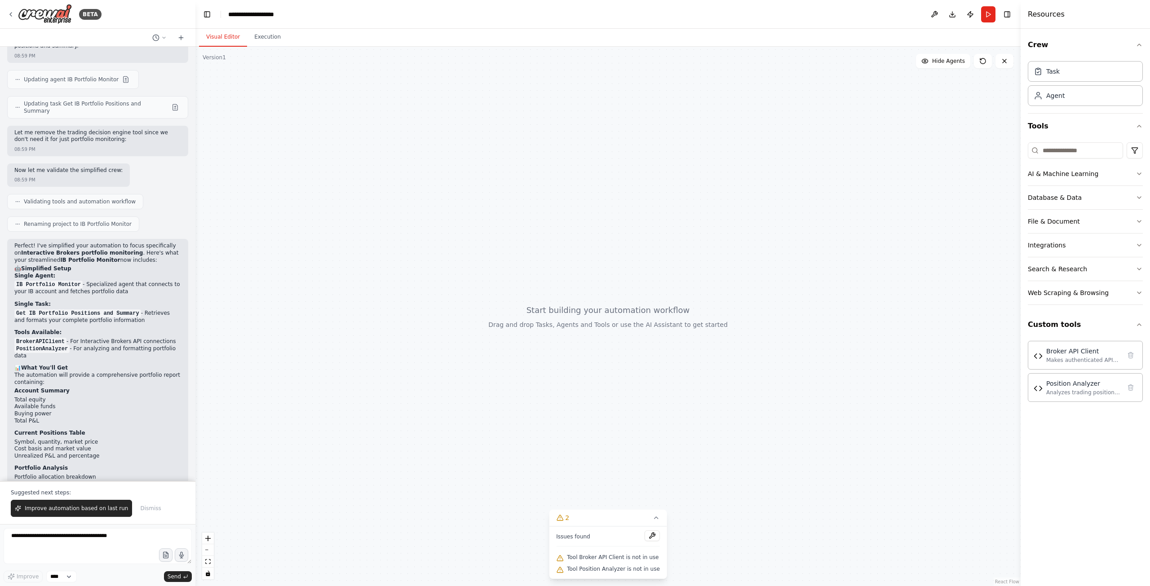
click at [801, 503] on div at bounding box center [607, 316] width 825 height 539
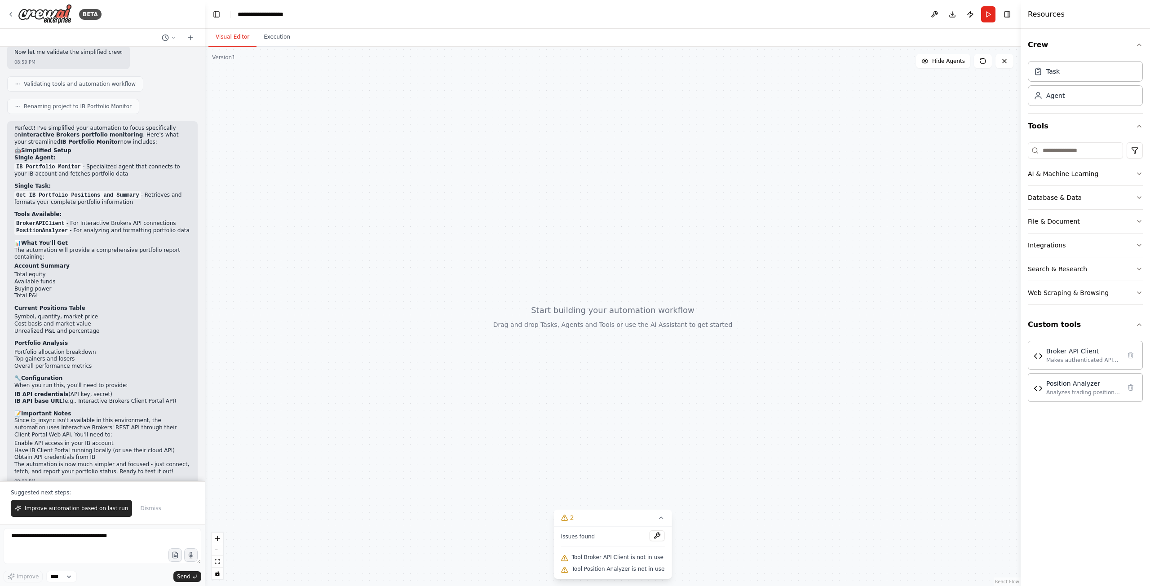
scroll to position [2919, 0]
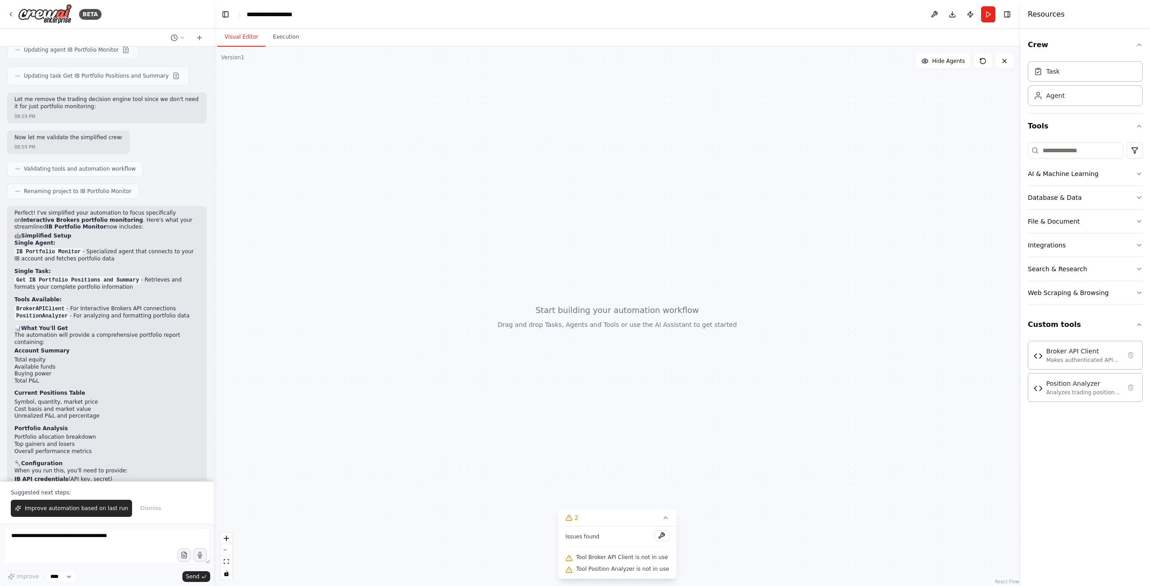
drag, startPoint x: 194, startPoint y: 445, endPoint x: 214, endPoint y: 452, distance: 21.3
click at [214, 452] on div "BETA I would like to build a Trading agent that logs in to my broker account an…" at bounding box center [575, 293] width 1150 height 586
click at [122, 541] on textarea at bounding box center [107, 546] width 207 height 36
type textarea "**********"
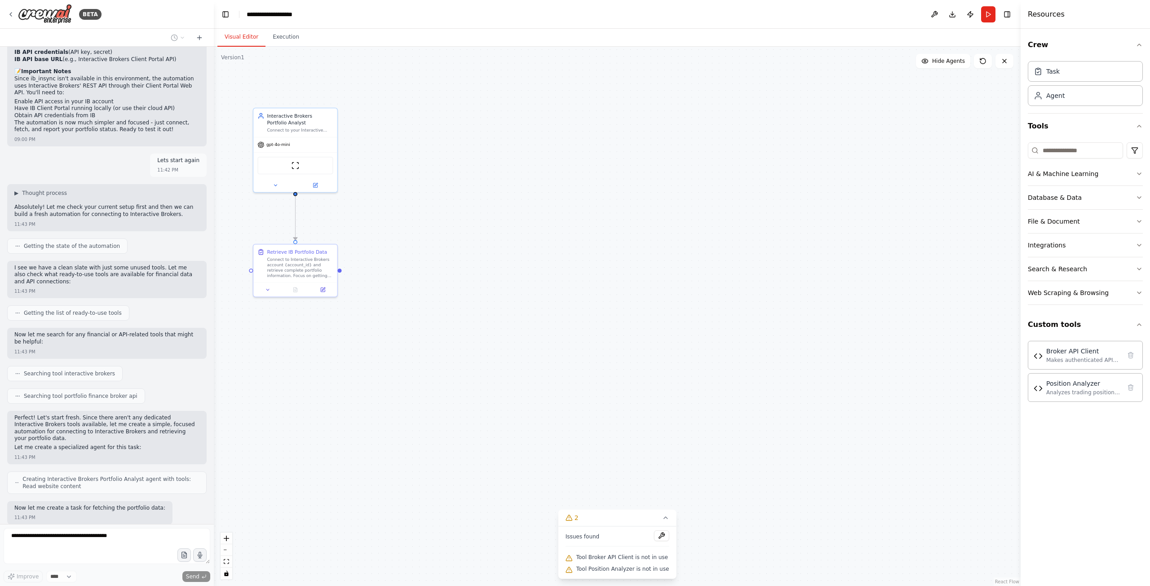
scroll to position [3369, 0]
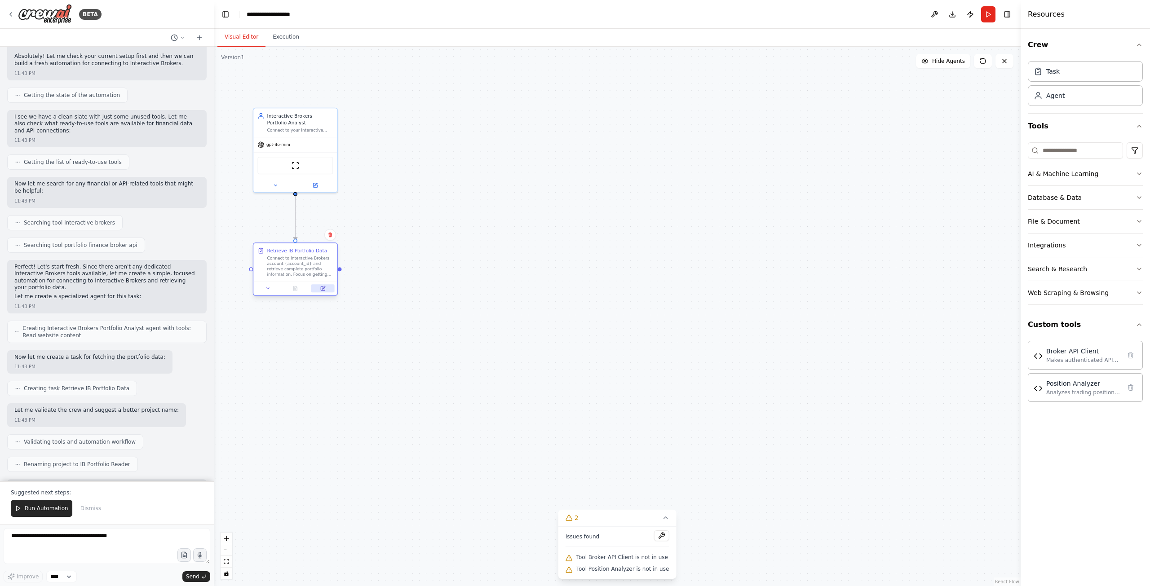
click at [321, 288] on icon at bounding box center [323, 288] width 4 height 4
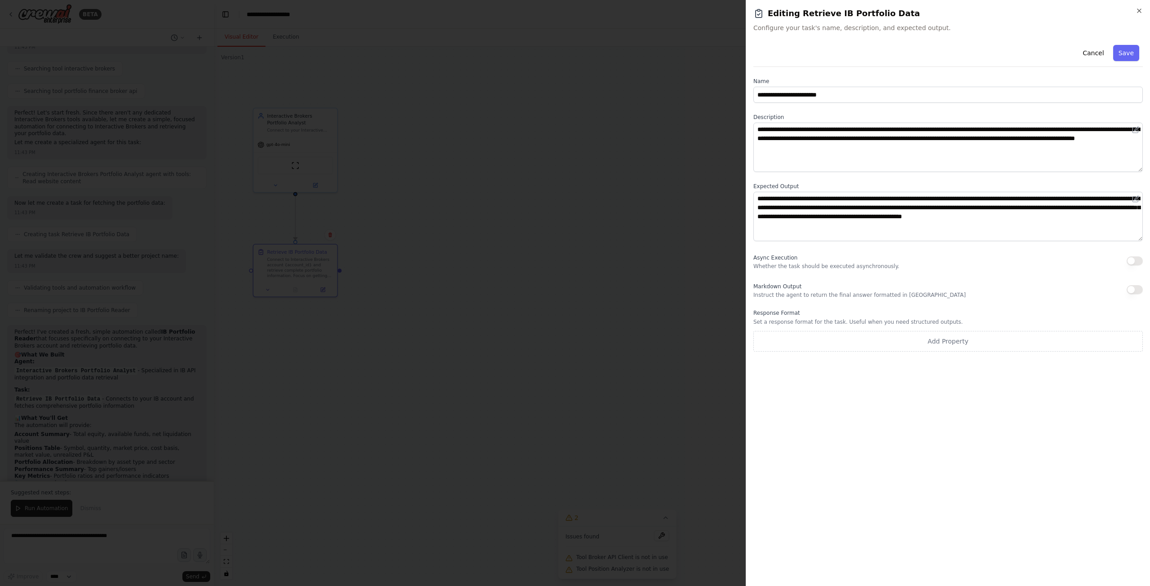
scroll to position [3658, 0]
click at [470, 427] on div at bounding box center [575, 293] width 1150 height 586
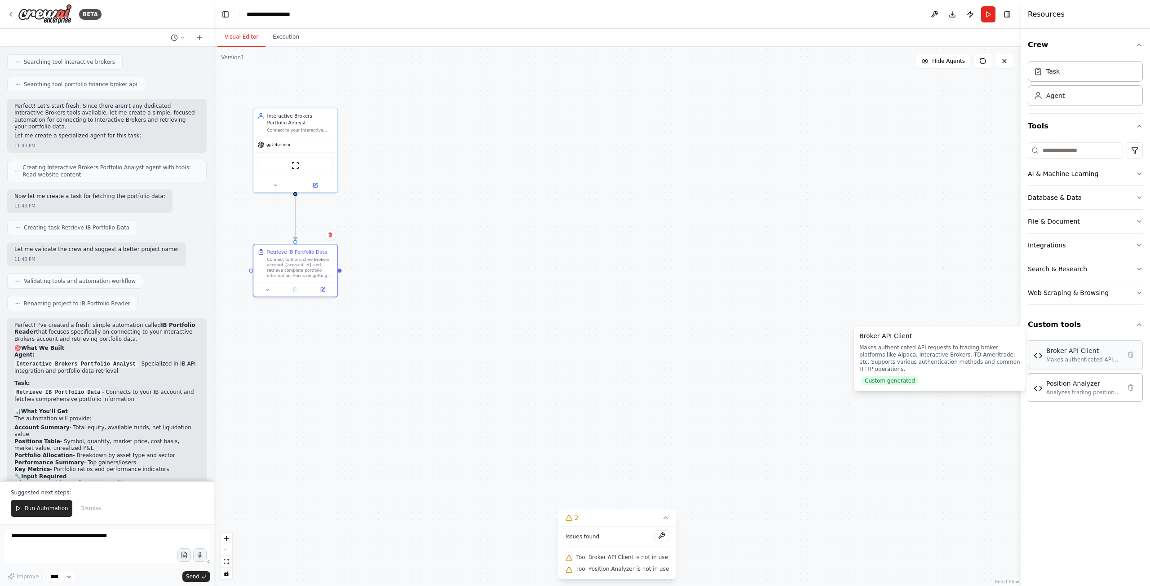
click at [1085, 353] on div "Broker API Client" at bounding box center [1083, 350] width 75 height 9
click at [1078, 357] on div "Makes authenticated API requests to trading broker platforms like Alpaca, Inter…" at bounding box center [1083, 359] width 75 height 7
click at [1040, 358] on img at bounding box center [1037, 355] width 9 height 9
click at [1069, 356] on div "Makes authenticated API requests to trading broker platforms like Alpaca, Inter…" at bounding box center [1083, 359] width 75 height 7
drag, startPoint x: 1069, startPoint y: 356, endPoint x: 1092, endPoint y: 354, distance: 23.0
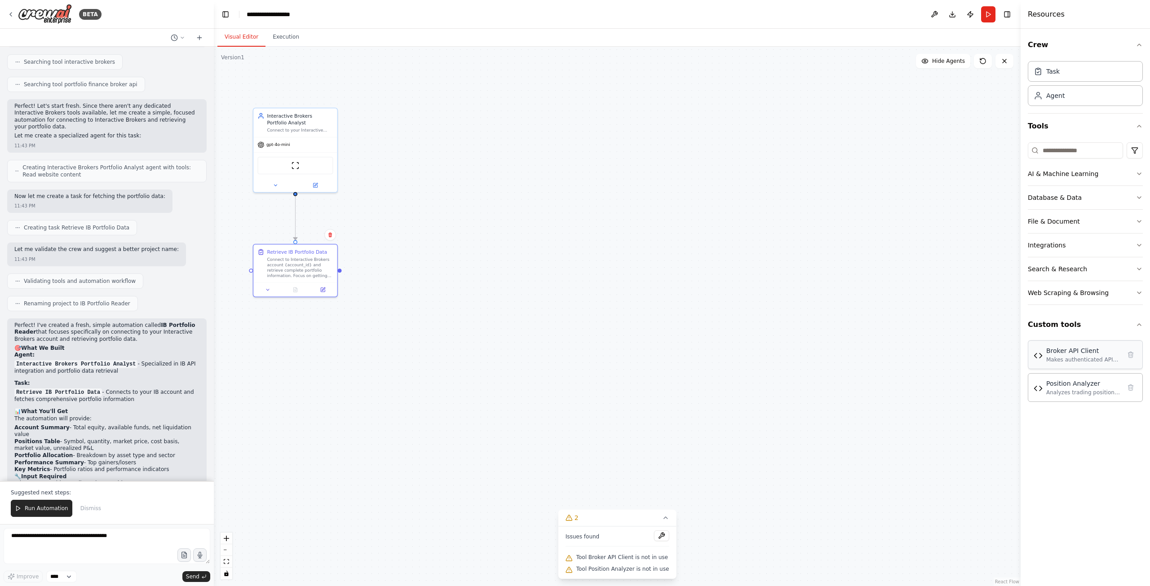
click at [1092, 354] on div "Broker API Client" at bounding box center [1083, 350] width 75 height 9
click at [1128, 356] on icon at bounding box center [1130, 355] width 5 height 6
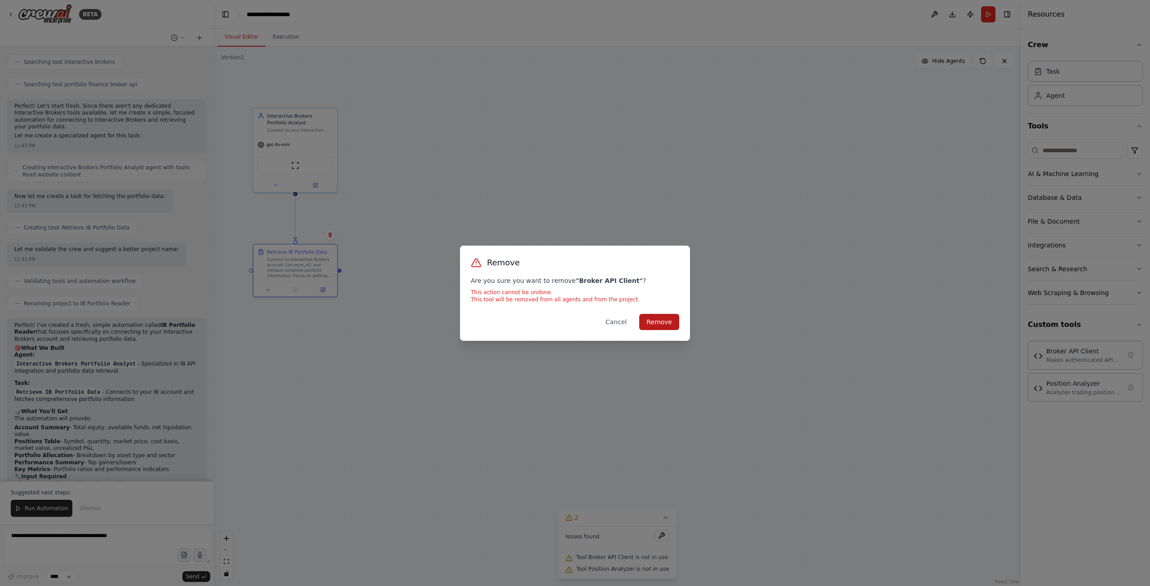
click at [667, 317] on button "Remove" at bounding box center [659, 322] width 40 height 16
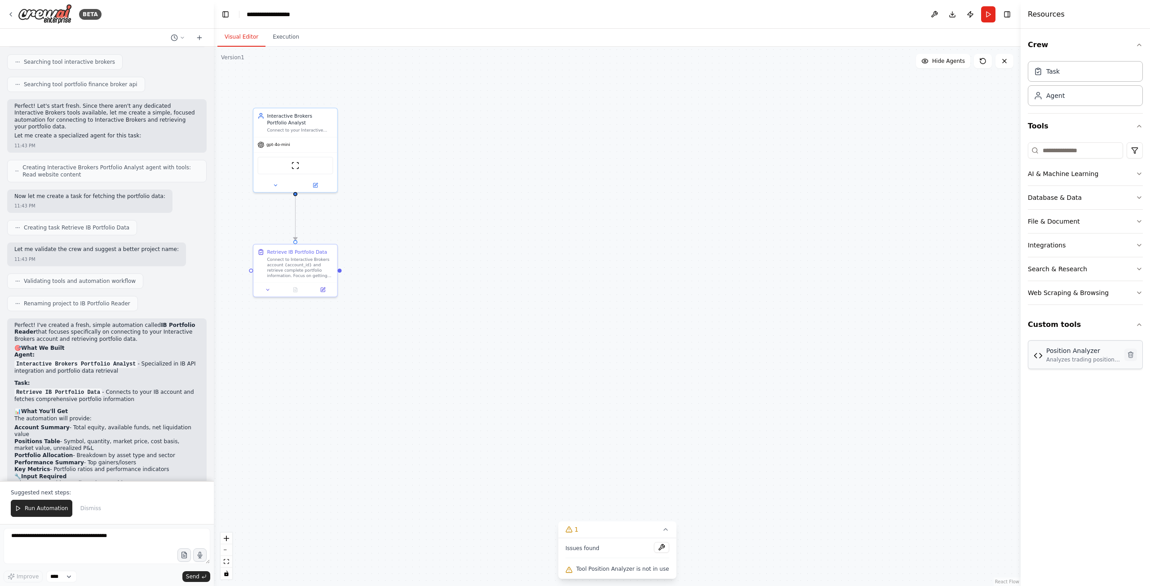
click at [1130, 356] on icon at bounding box center [1130, 354] width 7 height 7
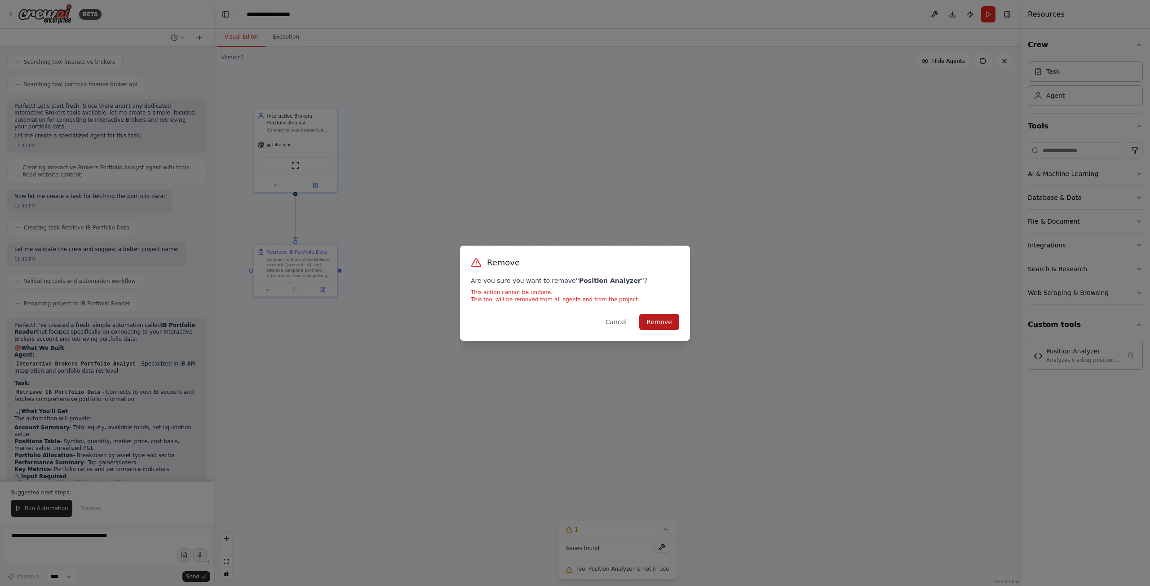
click at [659, 319] on button "Remove" at bounding box center [659, 322] width 40 height 16
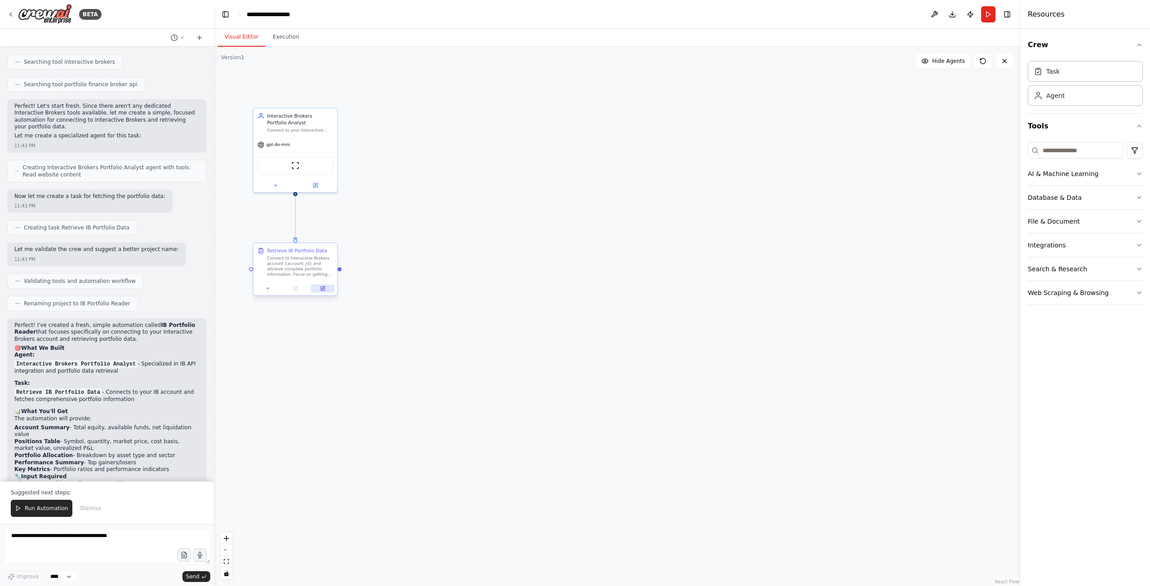
click at [326, 290] on button at bounding box center [322, 288] width 23 height 8
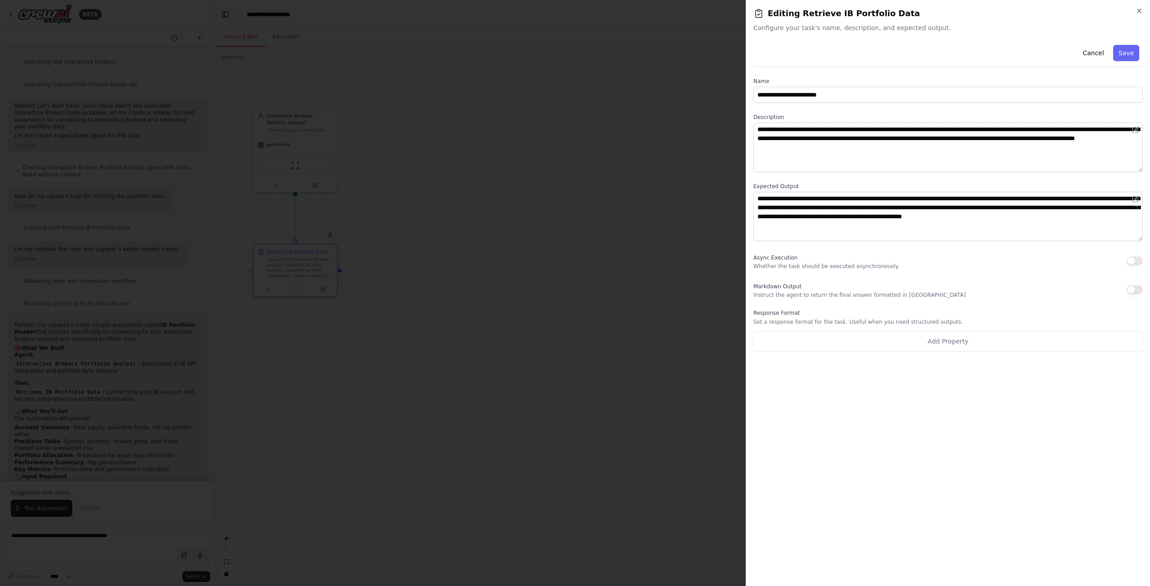
click at [529, 359] on div at bounding box center [575, 293] width 1150 height 586
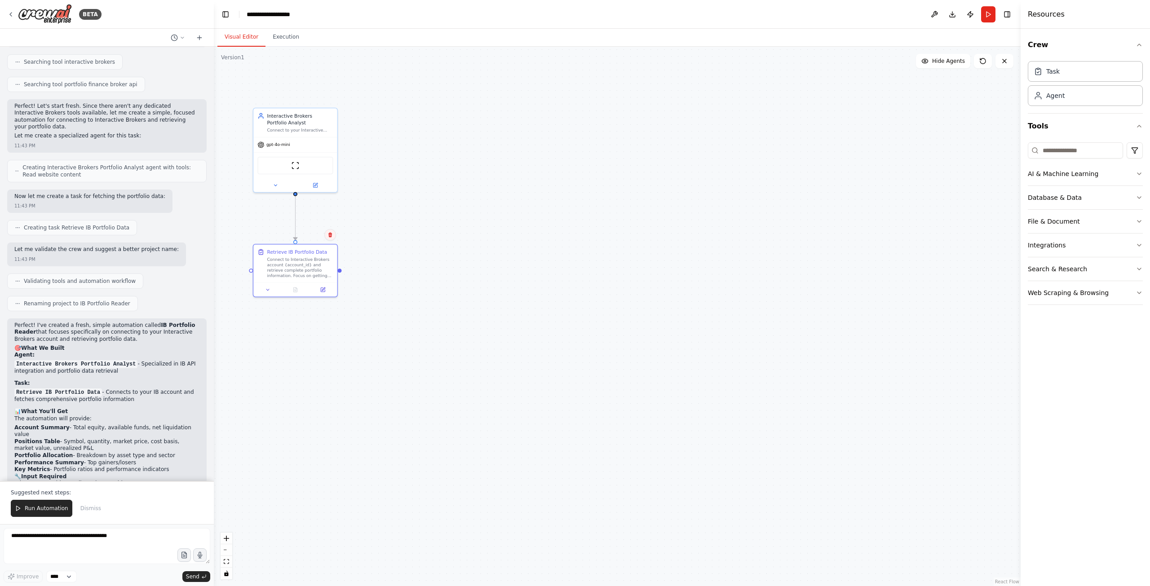
click at [332, 235] on icon at bounding box center [329, 234] width 5 height 5
click at [311, 236] on button "Confirm" at bounding box center [305, 234] width 32 height 11
click at [277, 127] on div "Connect to your Interactive Brokers account and retrieve comprehensive portfoli…" at bounding box center [300, 128] width 66 height 5
click at [329, 99] on icon at bounding box center [330, 97] width 4 height 5
click at [310, 98] on button "Confirm" at bounding box center [305, 98] width 32 height 11
